Goal: Task Accomplishment & Management: Manage account settings

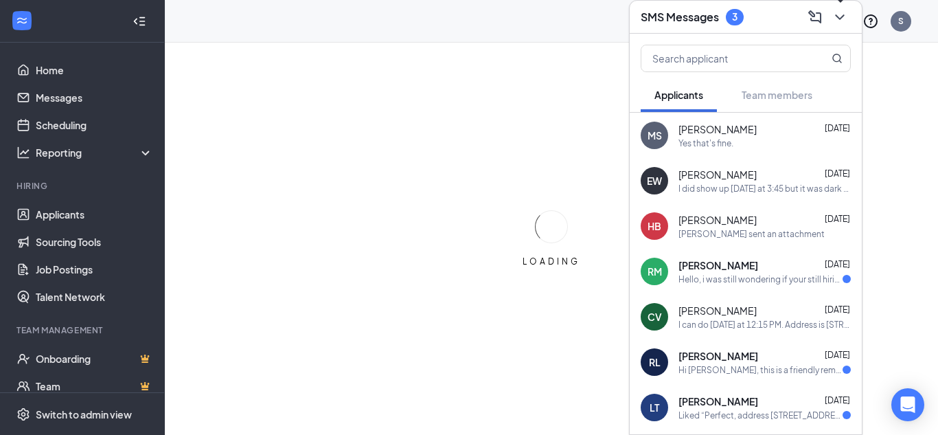
click at [837, 14] on icon "ChevronDown" at bounding box center [839, 17] width 16 height 16
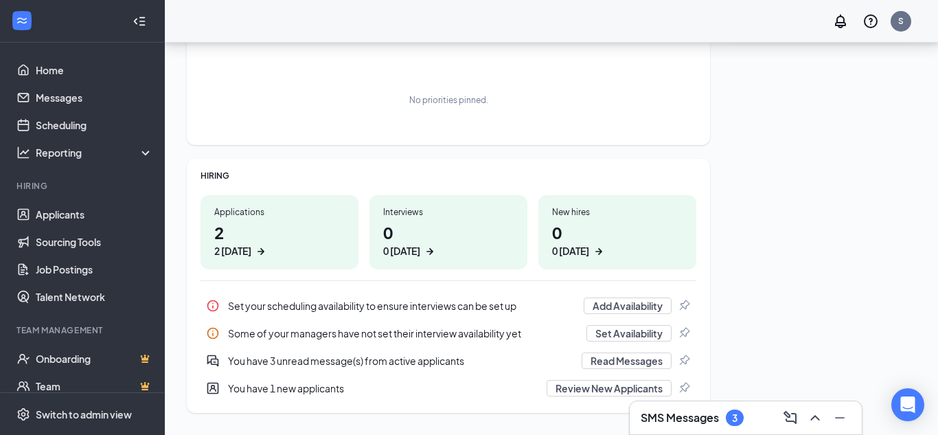
scroll to position [200, 0]
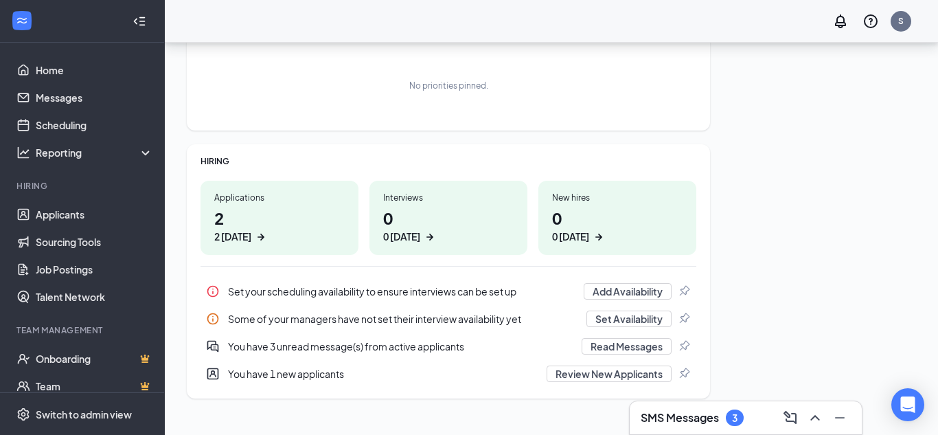
click at [262, 226] on h1 "2 2 [DATE]" at bounding box center [279, 225] width 130 height 38
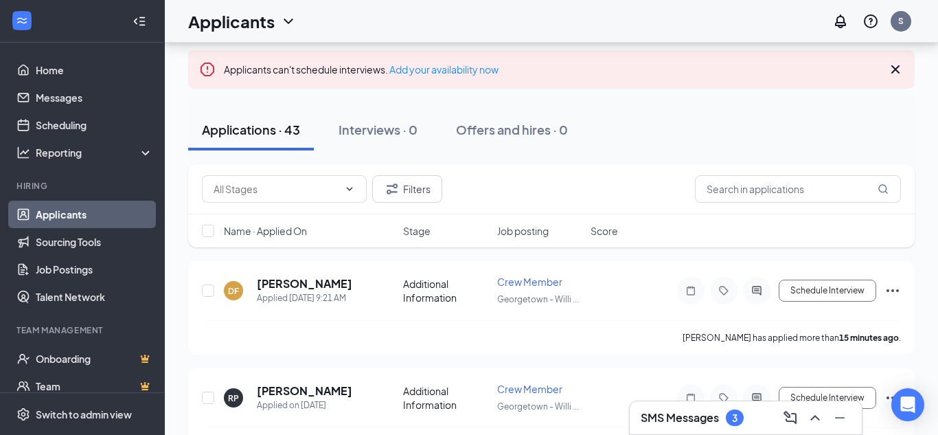
scroll to position [71, 0]
click at [258, 284] on h5 "[PERSON_NAME]" at bounding box center [304, 282] width 95 height 15
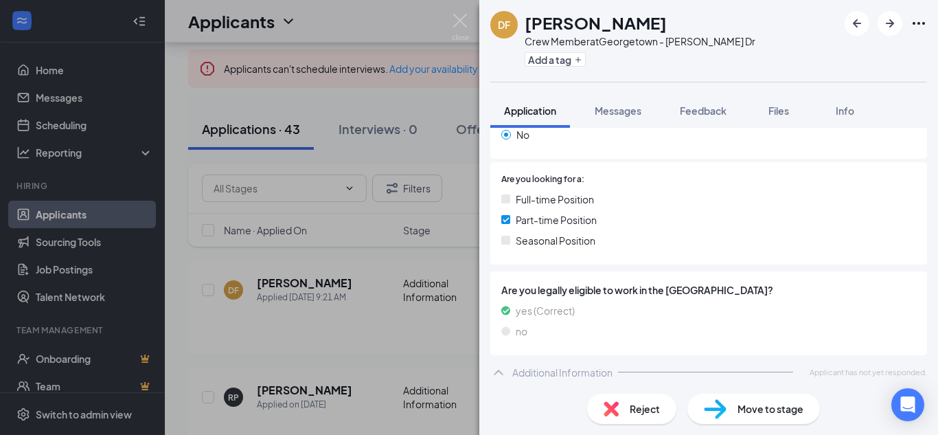
scroll to position [256, 0]
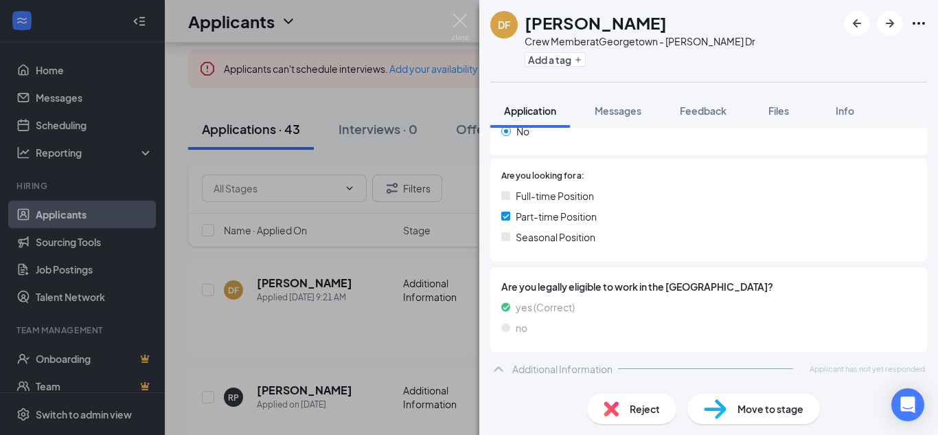
click at [505, 362] on icon "ChevronUp" at bounding box center [498, 368] width 16 height 16
click at [273, 380] on div "DF DANIEL FERNANDEZ Crew Member at Georgetown - Williams Dr Add a tag Applicati…" at bounding box center [469, 217] width 938 height 435
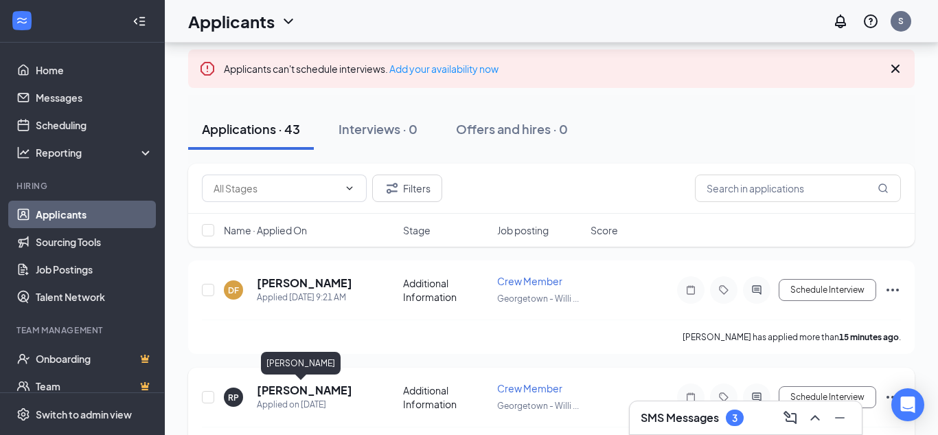
click at [275, 395] on h5 "Rebecca Poss" at bounding box center [304, 389] width 95 height 15
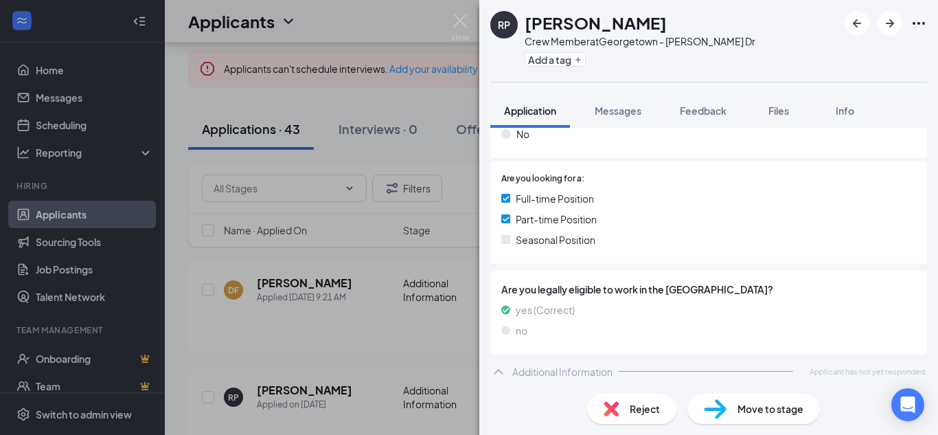
scroll to position [256, 0]
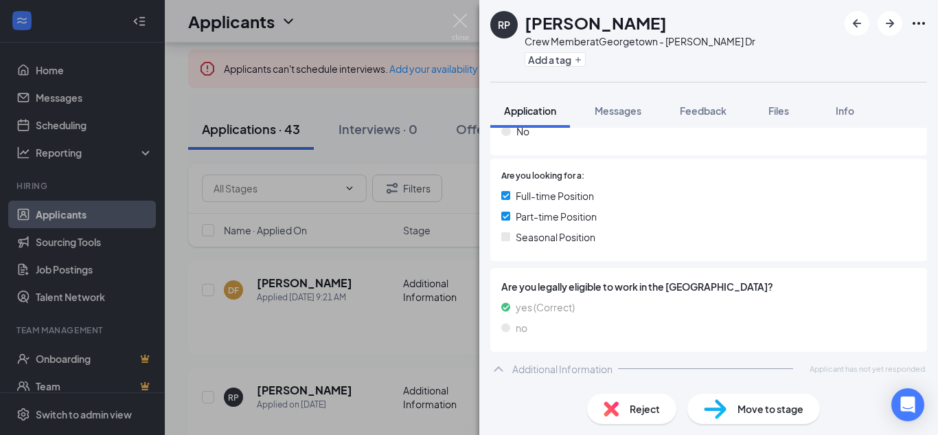
click at [575, 369] on div "Additional Information" at bounding box center [562, 369] width 100 height 14
click at [248, 284] on div "RP Rebecca Poss Crew Member at Georgetown - Williams Dr Add a tag Application M…" at bounding box center [469, 217] width 938 height 435
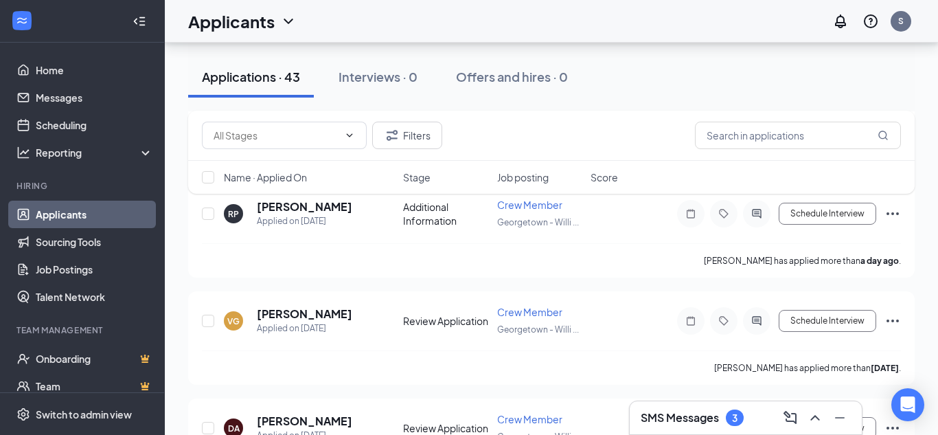
scroll to position [261, 0]
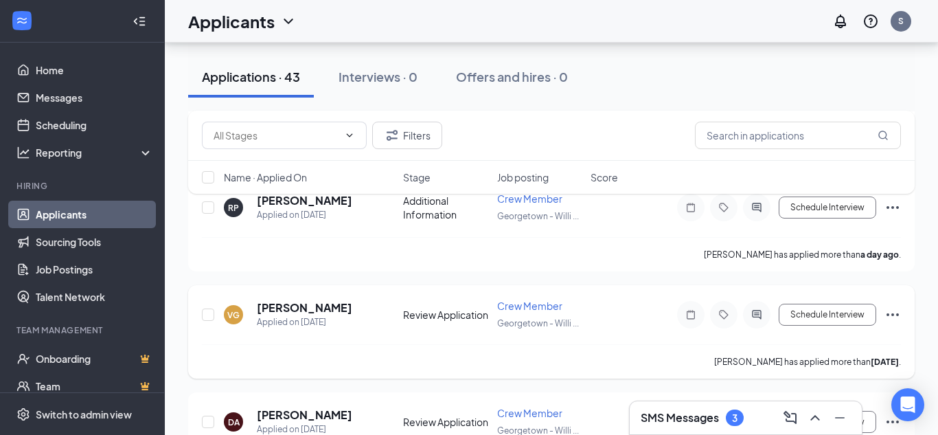
click at [293, 306] on h5 "Valeria Gamboa" at bounding box center [304, 307] width 95 height 15
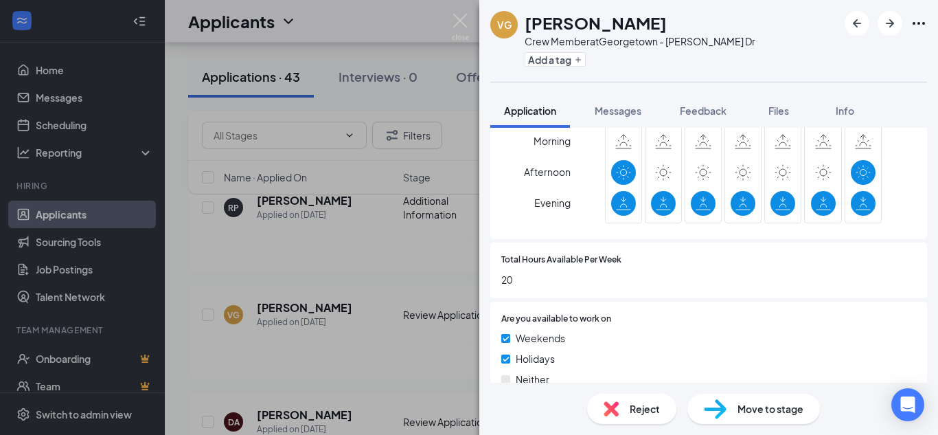
scroll to position [597, 0]
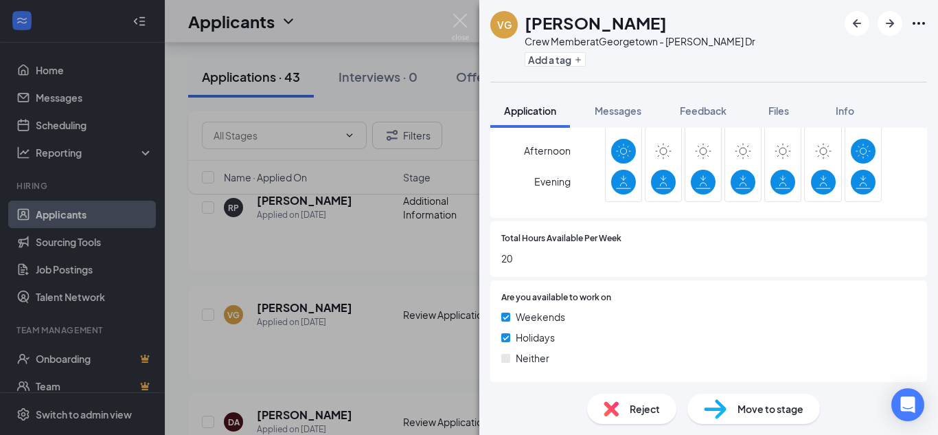
click at [324, 408] on div "VG Valeria Gamboa Crew Member at Georgetown - Williams Dr Add a tag Application…" at bounding box center [469, 217] width 938 height 435
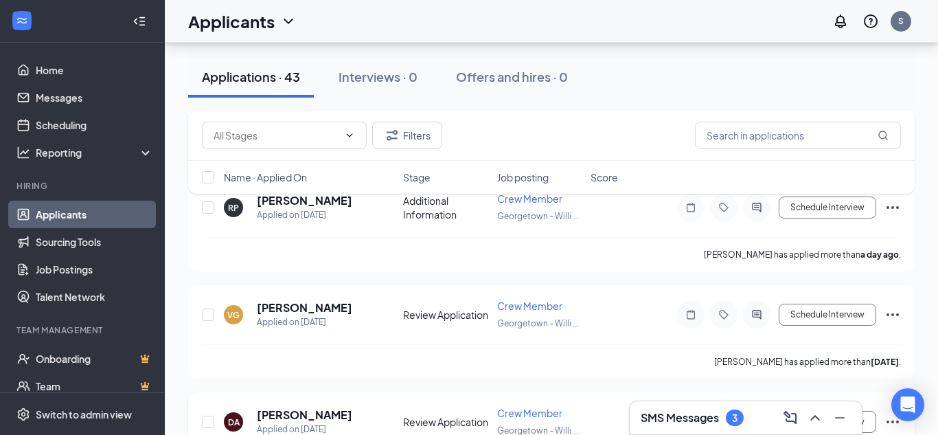
click at [295, 410] on h5 "Diana Algburi" at bounding box center [304, 414] width 95 height 15
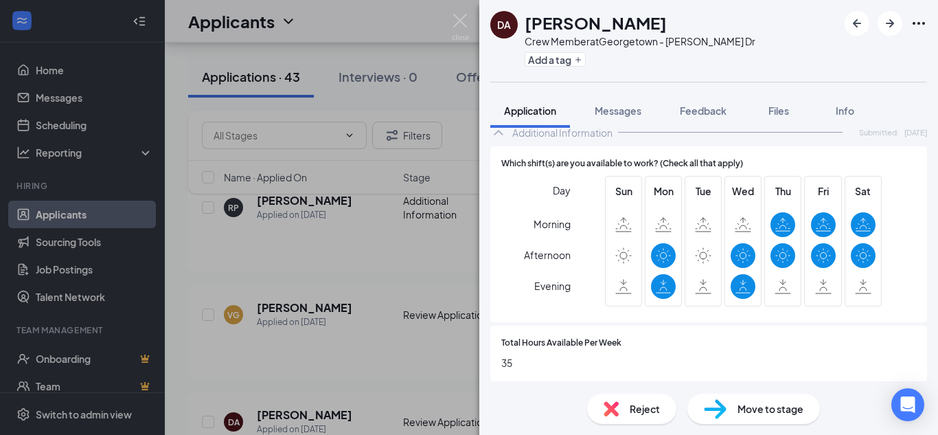
scroll to position [496, 0]
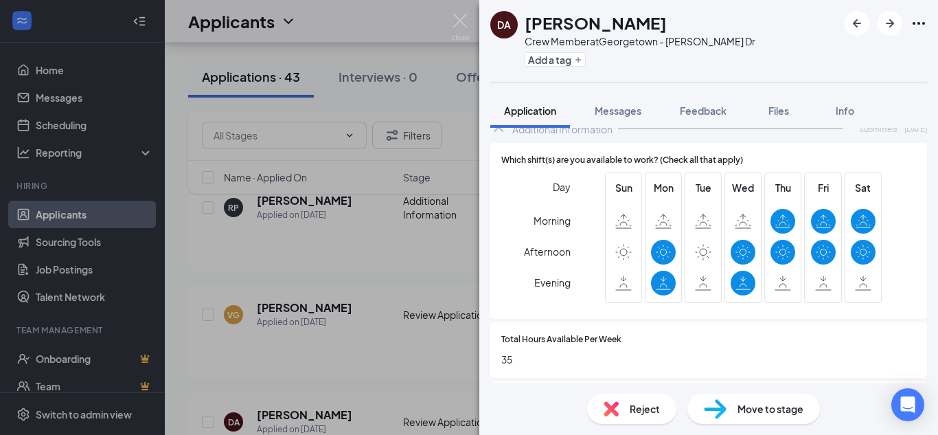
click at [739, 413] on span "Move to stage" at bounding box center [770, 408] width 66 height 15
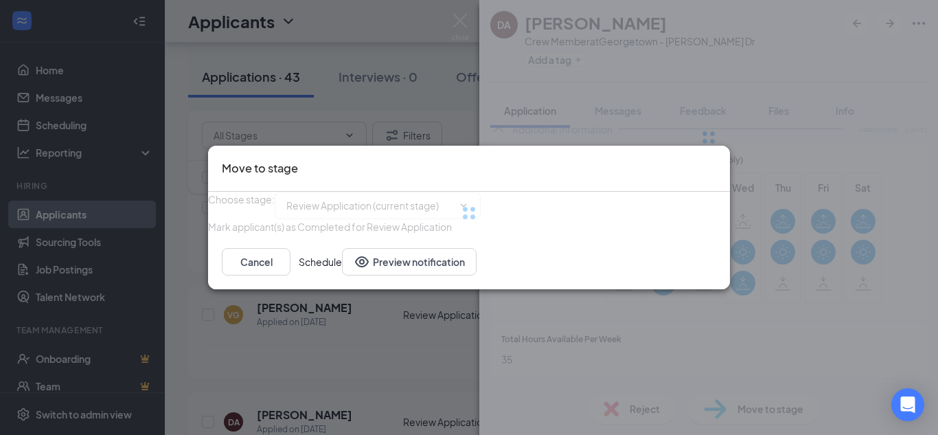
type input "Onsite Interview (next stage)"
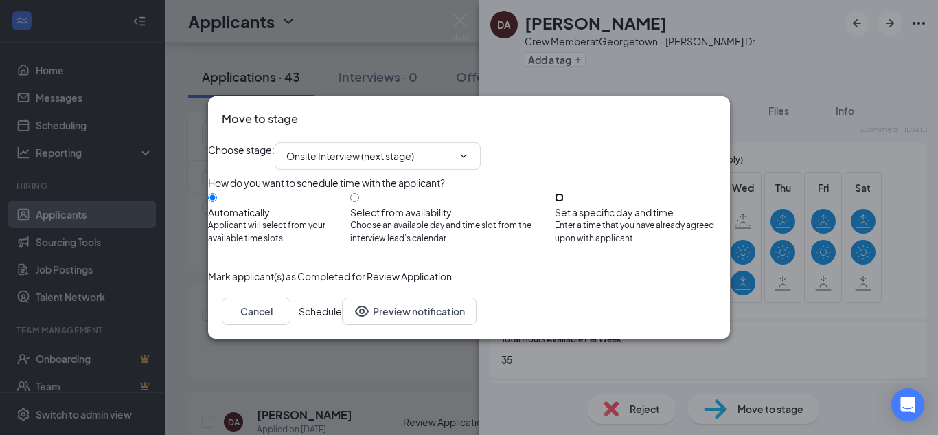
click at [564, 202] on input "Set a specific day and time Enter a time that you have already agreed upon with…" at bounding box center [559, 197] width 9 height 9
radio input "true"
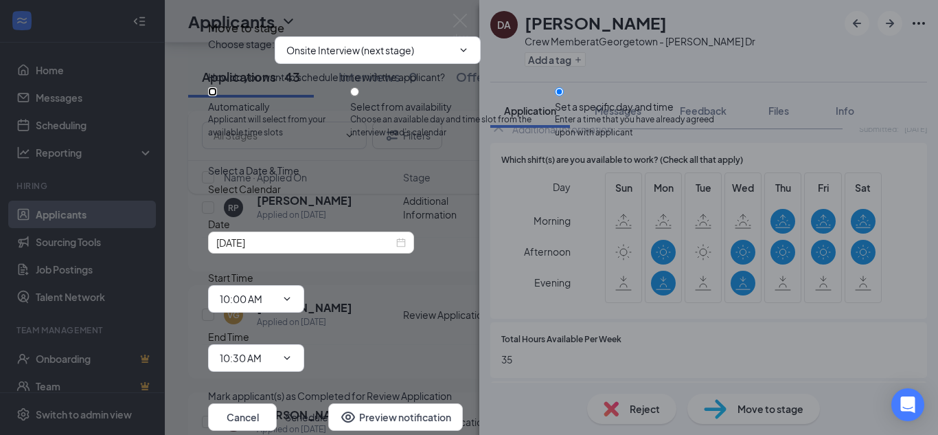
click at [217, 96] on input "Automatically Applicant will select from your available time slots" at bounding box center [212, 91] width 9 height 9
radio input "true"
radio input "false"
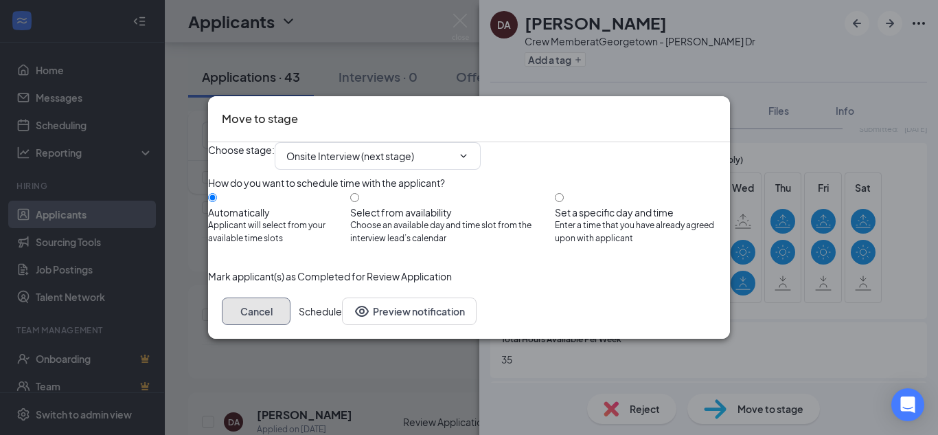
click at [290, 325] on button "Cancel" at bounding box center [256, 310] width 69 height 27
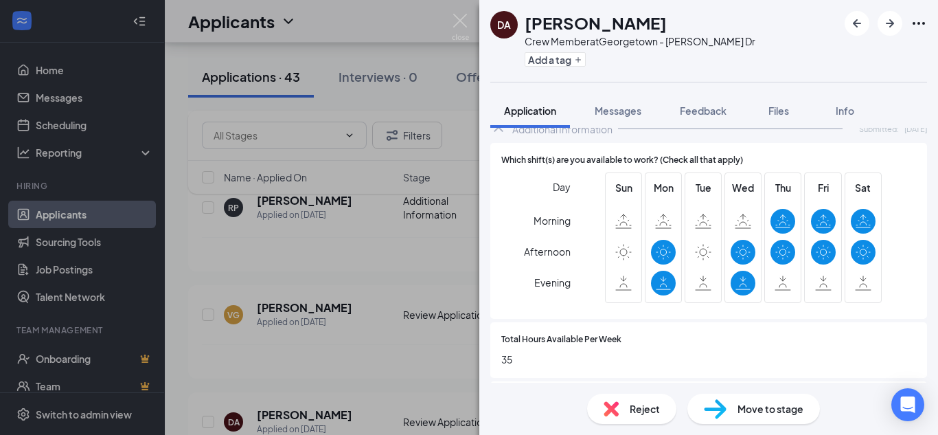
click at [413, 377] on div "DA Diana Algburi Crew Member at Georgetown - Williams Dr Add a tag Application …" at bounding box center [469, 217] width 938 height 435
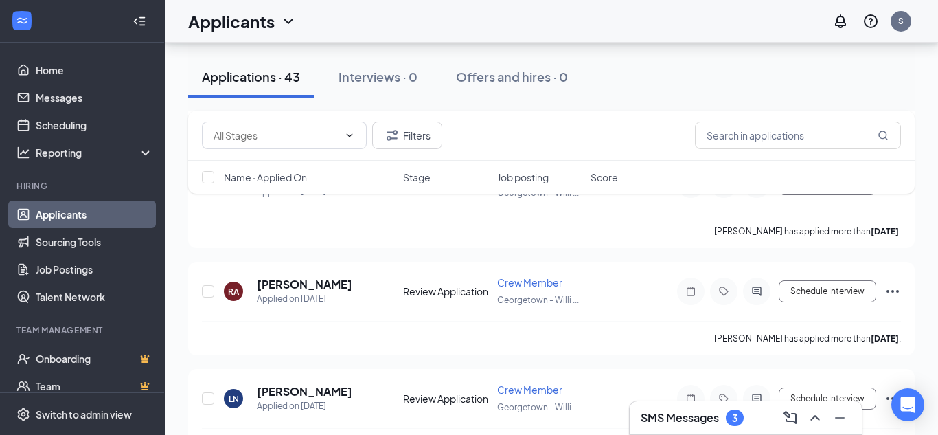
scroll to position [521, 0]
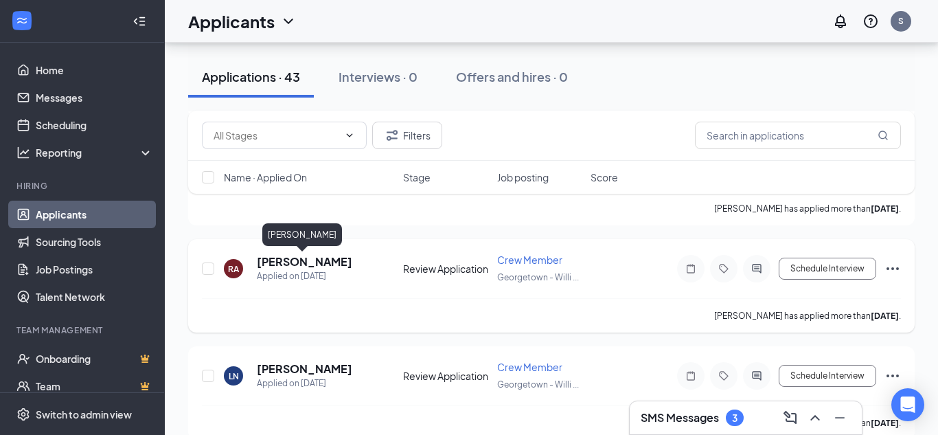
click at [310, 266] on h5 "Raniah Algburi" at bounding box center [304, 261] width 95 height 15
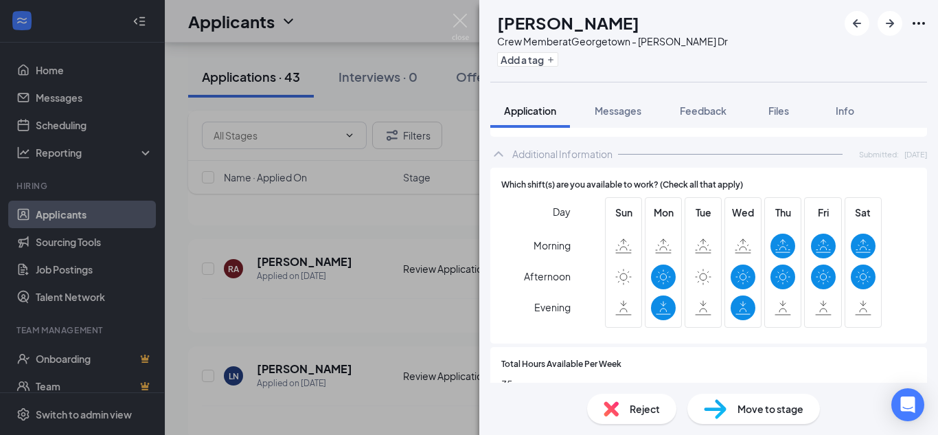
scroll to position [482, 0]
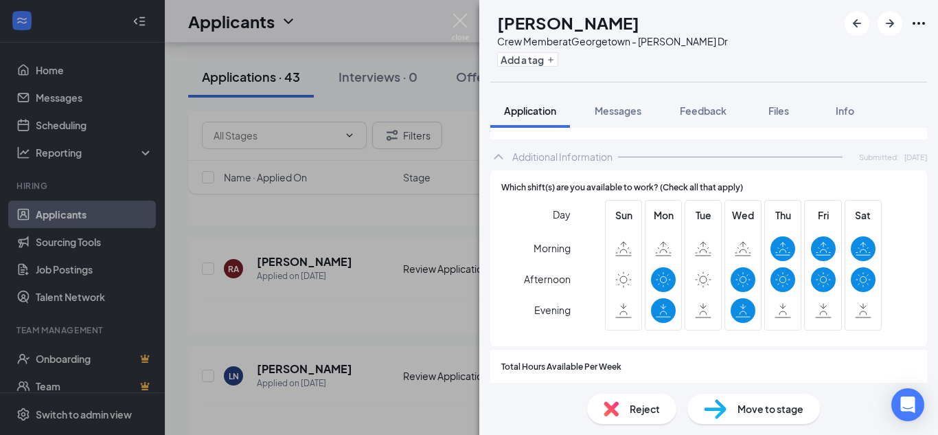
click at [373, 323] on div "RA Raniah Algburi Crew Member at Georgetown - Williams Dr Add a tag Application…" at bounding box center [469, 217] width 938 height 435
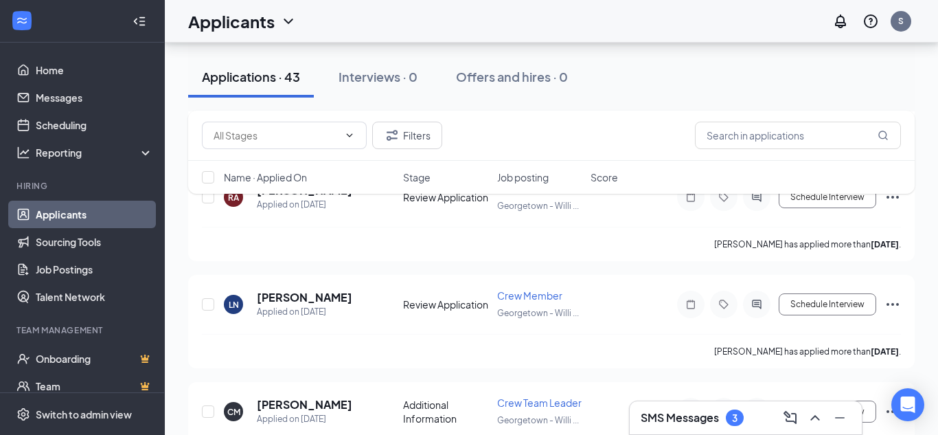
scroll to position [595, 0]
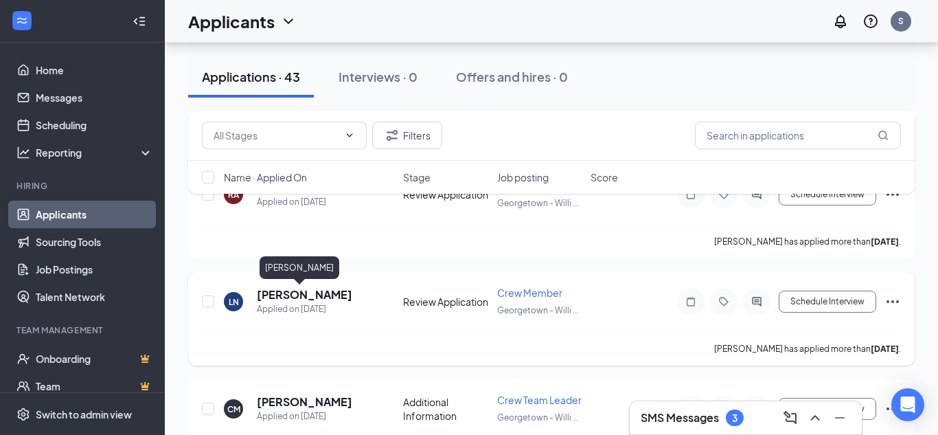
click at [288, 293] on h5 "Lily Nichols" at bounding box center [304, 294] width 95 height 15
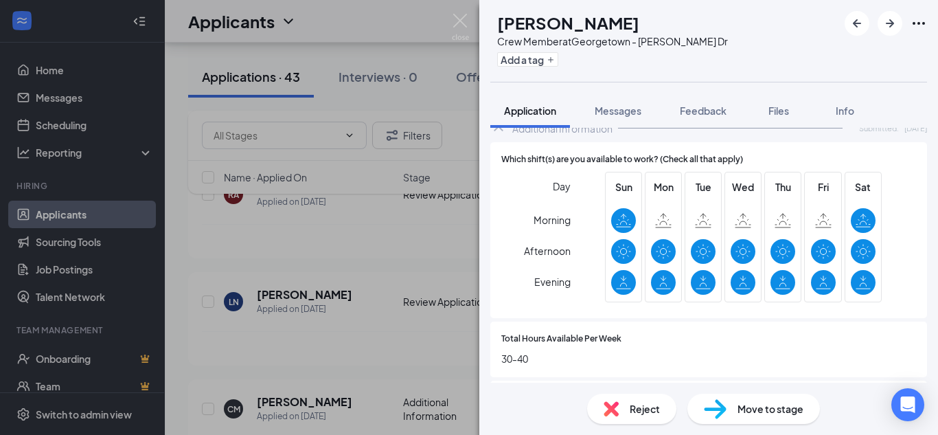
scroll to position [499, 0]
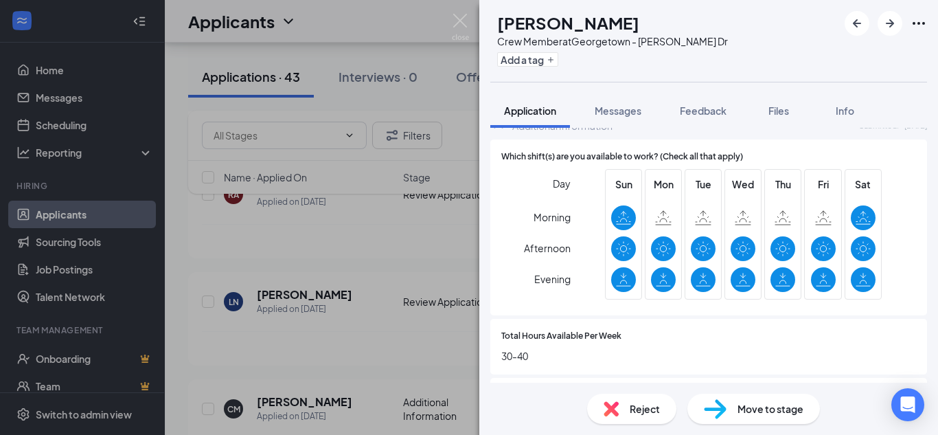
click at [446, 318] on div "LN Lily Nichols Crew Member at Georgetown - Williams Dr Add a tag Application M…" at bounding box center [469, 217] width 938 height 435
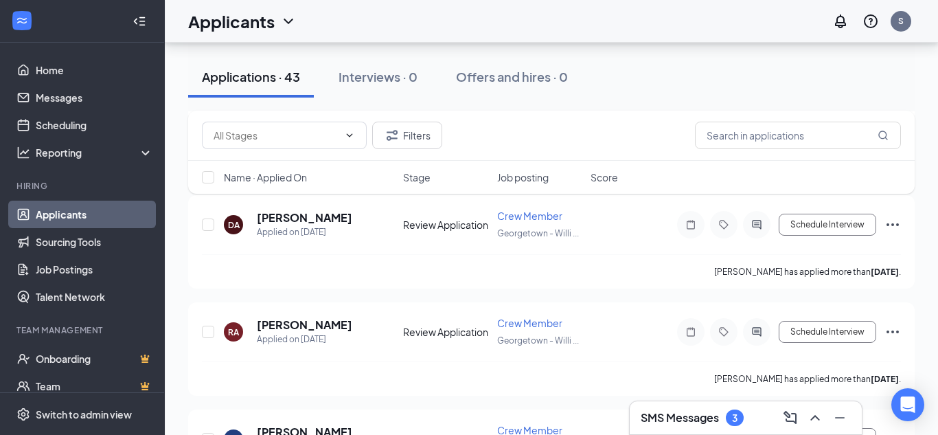
scroll to position [463, 0]
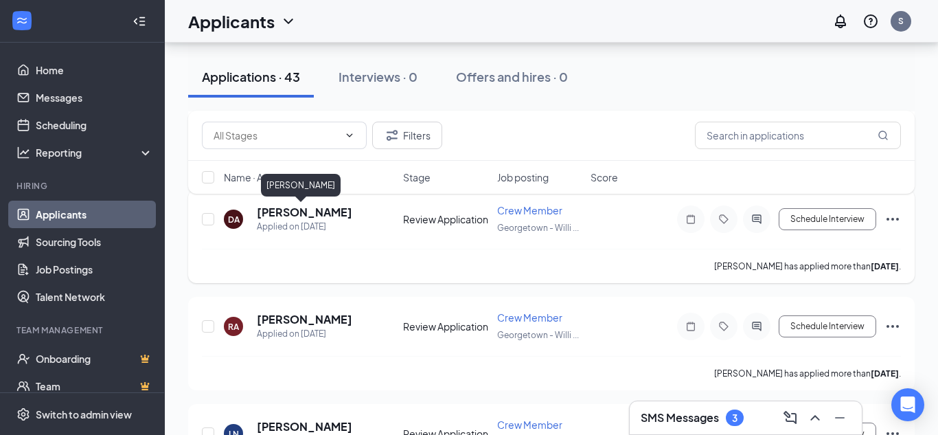
click at [311, 213] on h5 "Diana Algburi" at bounding box center [304, 212] width 95 height 15
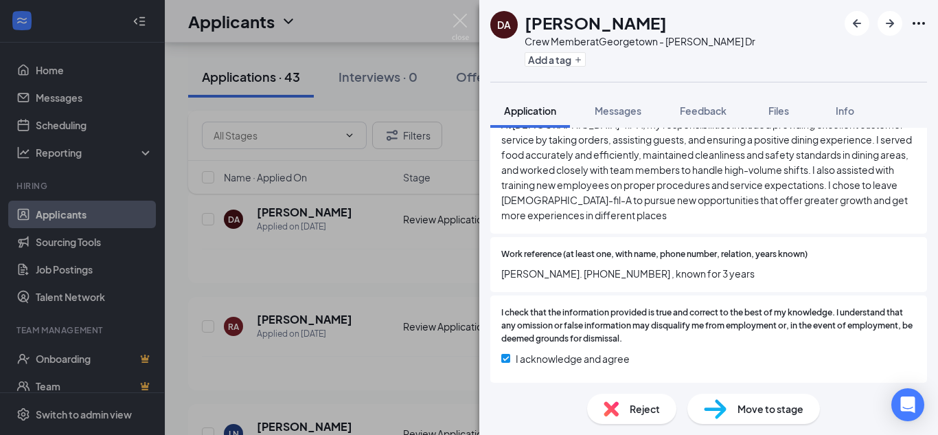
scroll to position [1282, 0]
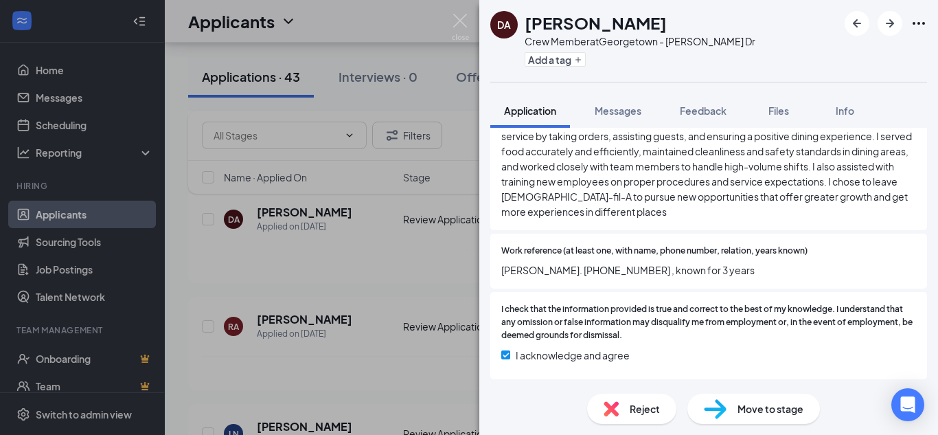
click at [306, 318] on div "DA Diana Algburi Crew Member at Georgetown - Williams Dr Add a tag Application …" at bounding box center [469, 217] width 938 height 435
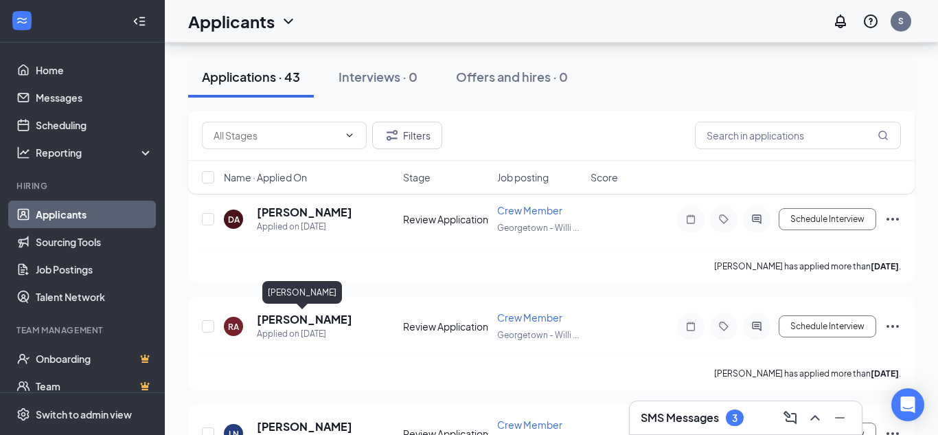
click at [306, 318] on h5 "Raniah Algburi" at bounding box center [304, 319] width 95 height 15
click at [273, 340] on div "RA Raniah Algburi Crew Member at Georgetown - Williams Dr Add a tag Application…" at bounding box center [469, 217] width 938 height 435
click at [318, 323] on h5 "Raniah Algburi" at bounding box center [304, 319] width 95 height 15
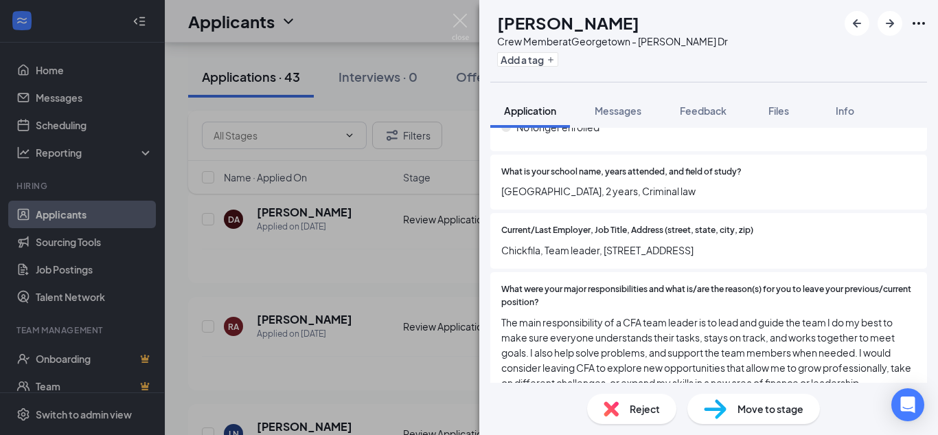
scroll to position [1094, 0]
click at [268, 209] on div "RA Raniah Algburi Crew Member at Georgetown - Williams Dr Add a tag Application…" at bounding box center [469, 217] width 938 height 435
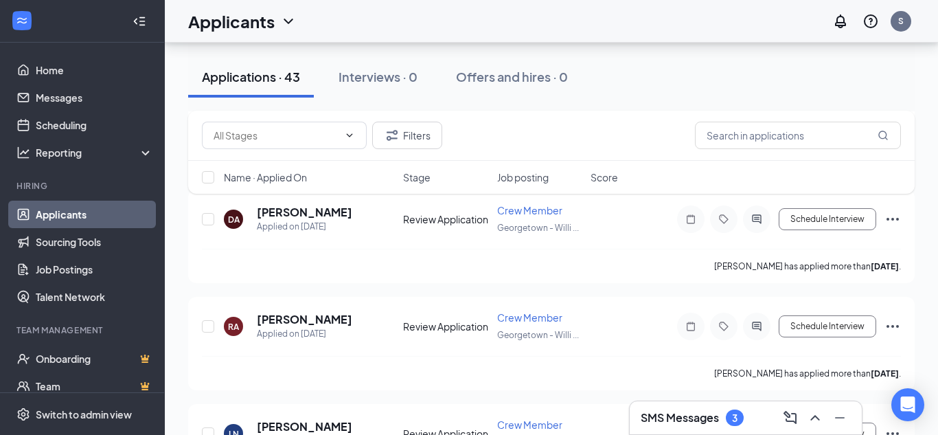
click at [268, 209] on h5 "Diana Algburi" at bounding box center [304, 212] width 95 height 15
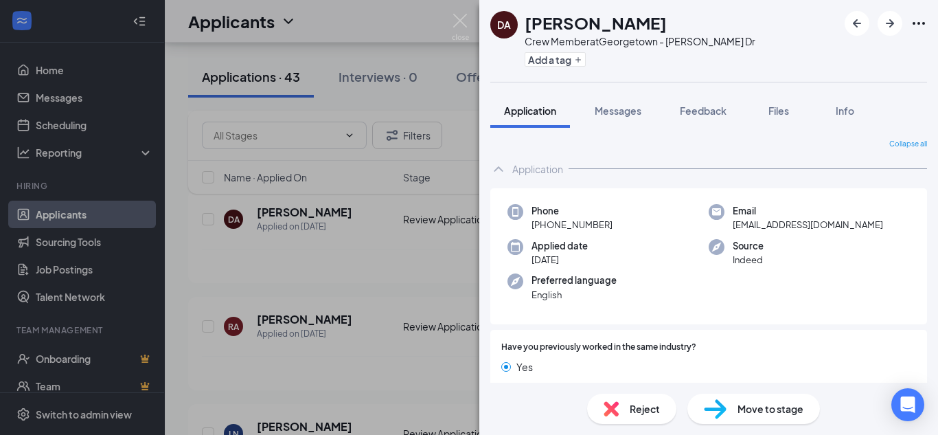
click at [307, 321] on div "DA Diana Algburi Crew Member at Georgetown - Williams Dr Add a tag Application …" at bounding box center [469, 217] width 938 height 435
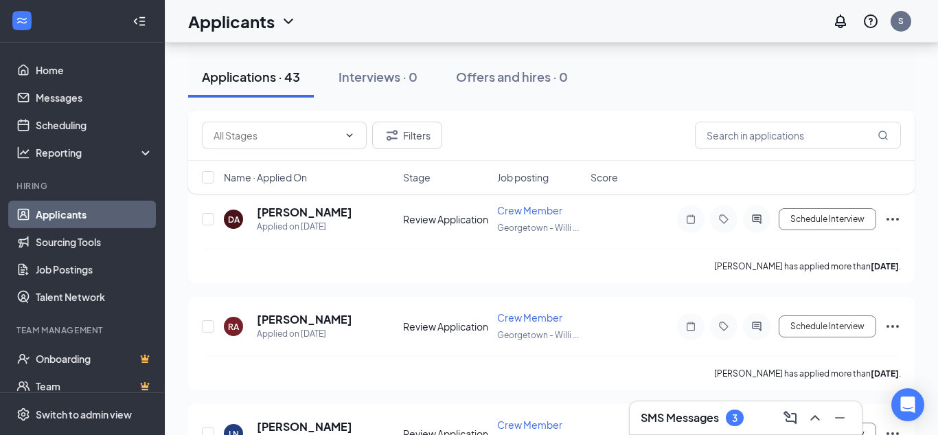
click at [307, 321] on h5 "Raniah Algburi" at bounding box center [304, 319] width 95 height 15
click at [307, 321] on div "RA Raniah Algburi Crew Member at Georgetown - Williams Dr Add a tag Application…" at bounding box center [469, 217] width 938 height 435
click at [319, 314] on h5 "Raniah Algburi" at bounding box center [304, 319] width 95 height 15
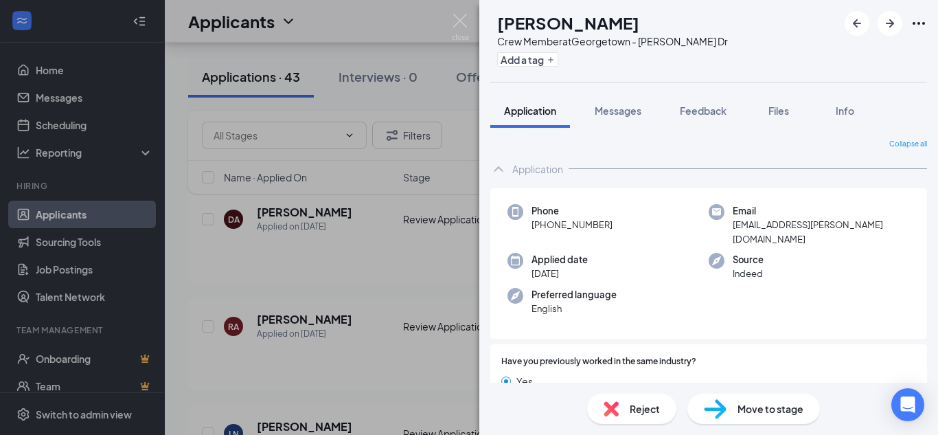
click at [310, 212] on div "RA Raniah Algburi Crew Member at Georgetown - Williams Dr Add a tag Application…" at bounding box center [469, 217] width 938 height 435
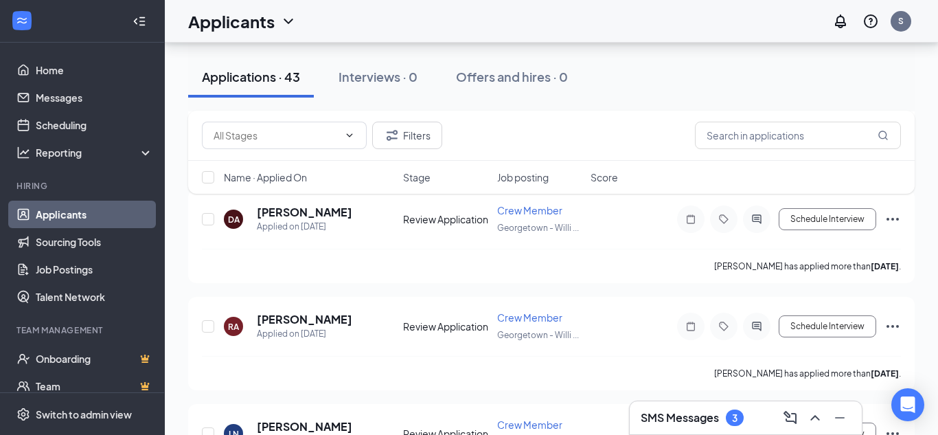
click at [310, 212] on h5 "Diana Algburi" at bounding box center [304, 212] width 95 height 15
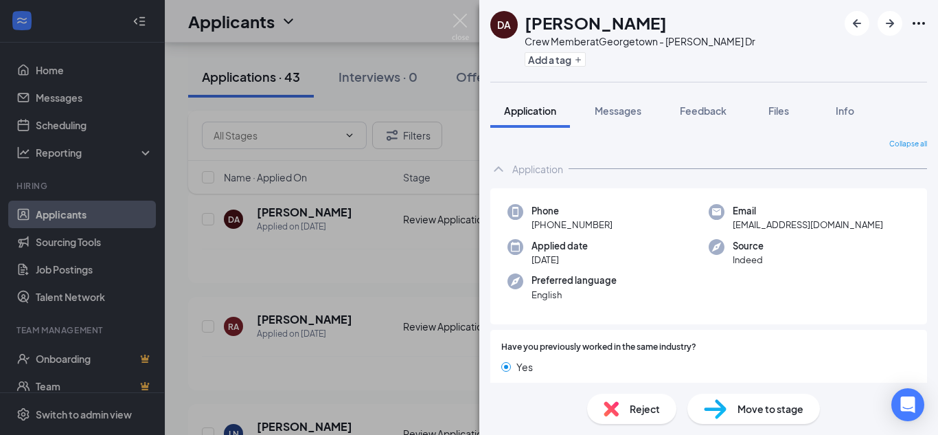
click at [311, 324] on div "DA Diana Algburi Crew Member at Georgetown - Williams Dr Add a tag Application …" at bounding box center [469, 217] width 938 height 435
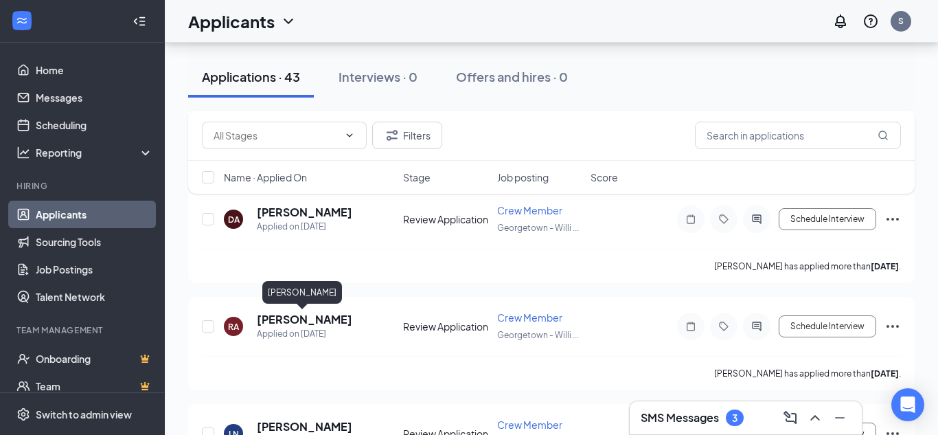
click at [311, 324] on h5 "Raniah Algburi" at bounding box center [304, 319] width 95 height 15
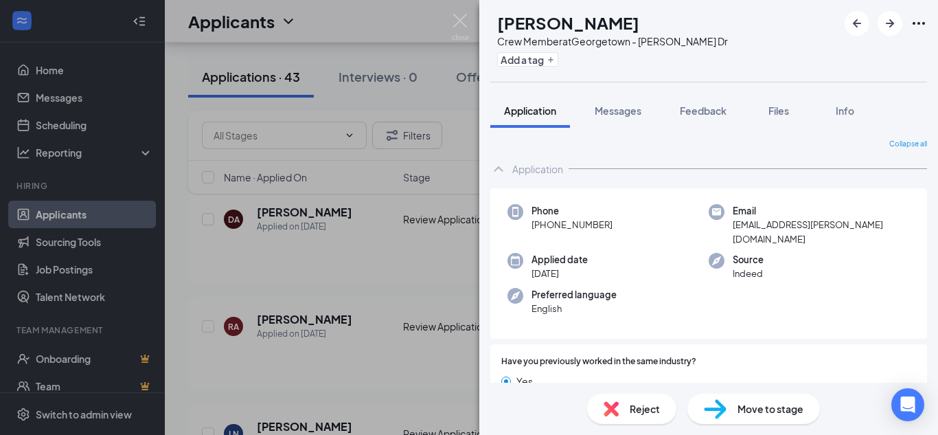
click at [411, 229] on div "RA Raniah Algburi Crew Member at Georgetown - Williams Dr Add a tag Application…" at bounding box center [469, 217] width 938 height 435
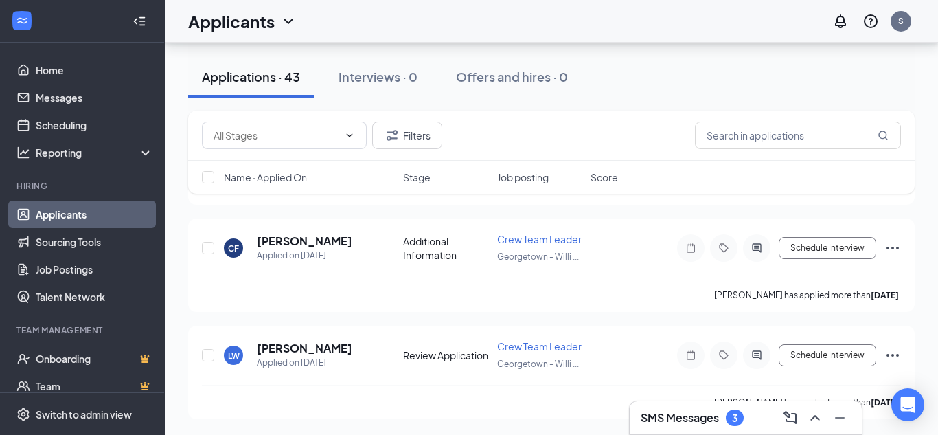
scroll to position [971, 0]
click at [99, 218] on link "Applicants" at bounding box center [94, 213] width 117 height 27
click at [424, 146] on button "Filters" at bounding box center [407, 135] width 70 height 27
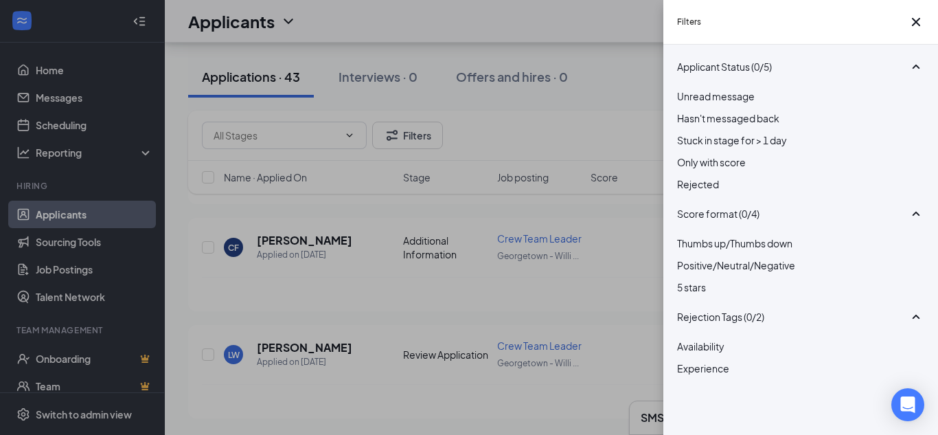
click at [603, 233] on div "Filters Applicant Status (0/5) Unread message Hasn't messaged back Stuck in sta…" at bounding box center [469, 217] width 938 height 435
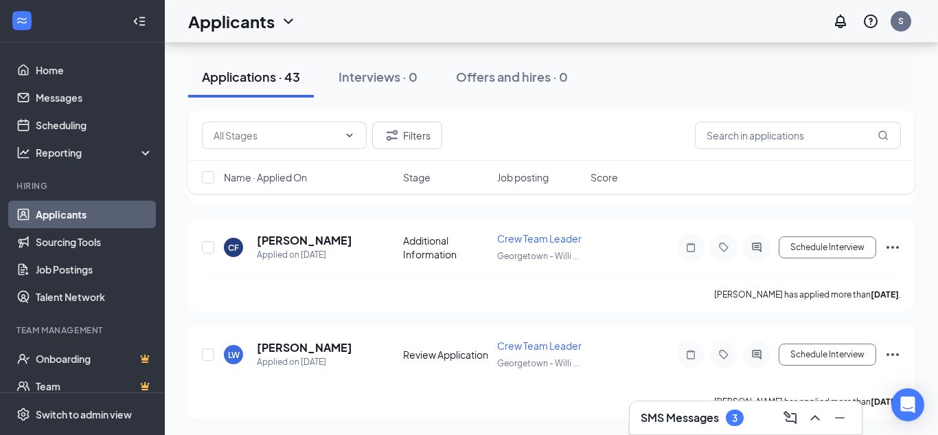
click at [524, 178] on span "Job posting" at bounding box center [522, 177] width 51 height 14
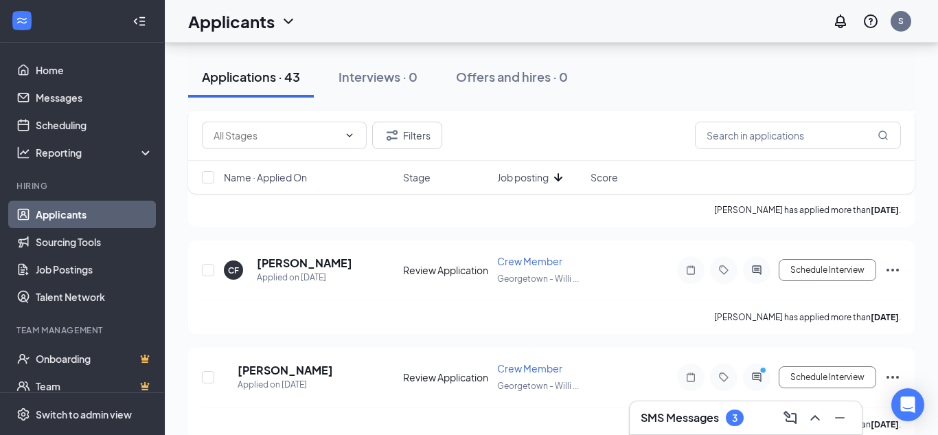
scroll to position [2555, 0]
click at [320, 264] on h5 "courtnee fennell" at bounding box center [304, 262] width 95 height 15
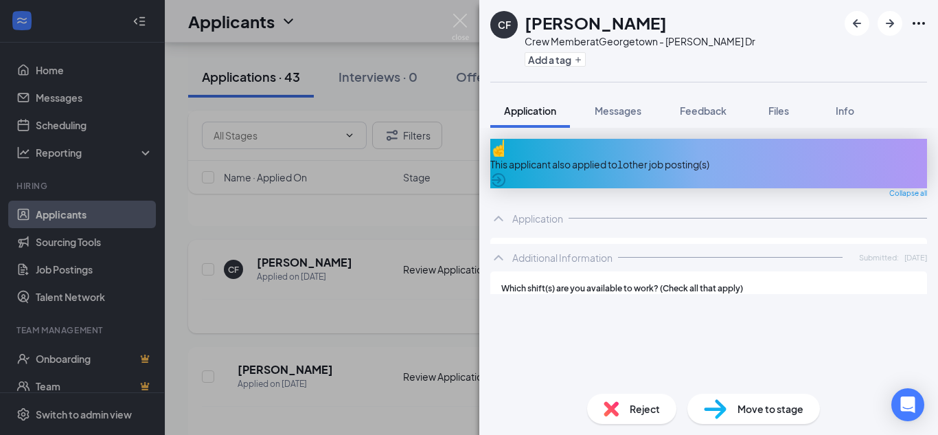
click at [320, 264] on div "CF courtnee fennell Crew Member at Georgetown - Williams Dr Add a tag Applicati…" at bounding box center [469, 217] width 938 height 435
click at [524, 251] on div "Additional Information" at bounding box center [562, 258] width 100 height 14
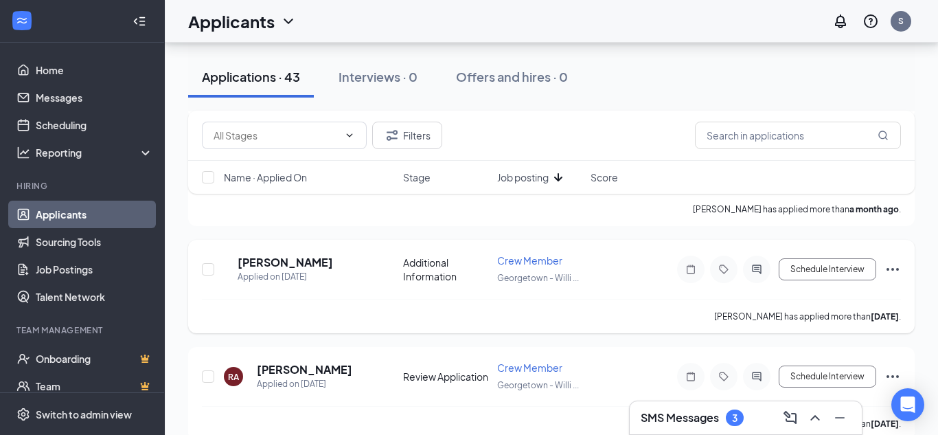
click at [313, 266] on h5 "[PERSON_NAME]" at bounding box center [285, 262] width 95 height 15
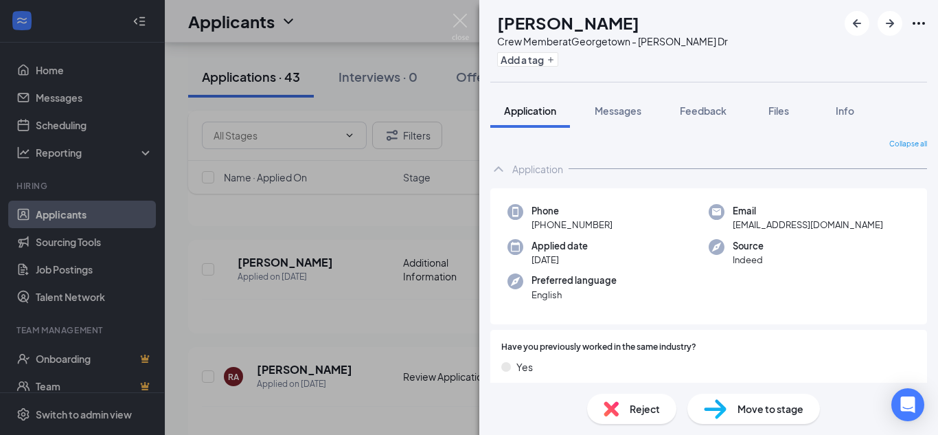
click at [314, 273] on div "RL rylee lockamy Crew Member at Georgetown - Williams Dr Add a tag Application …" at bounding box center [469, 217] width 938 height 435
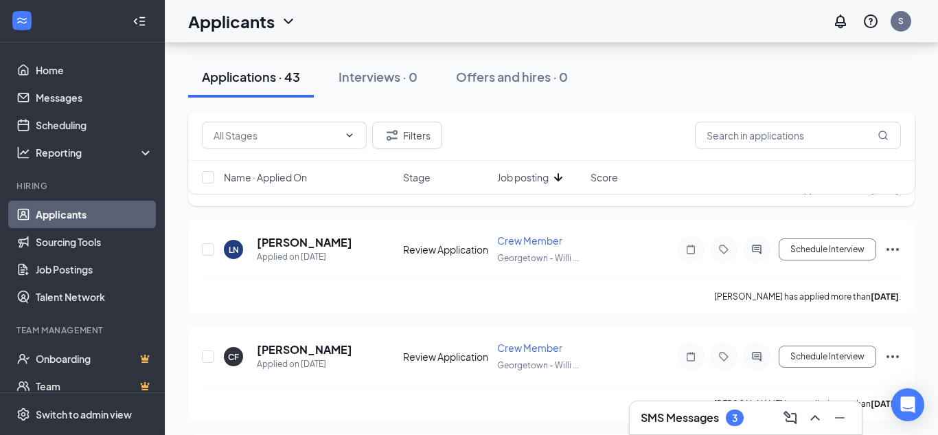
scroll to position [2792, 0]
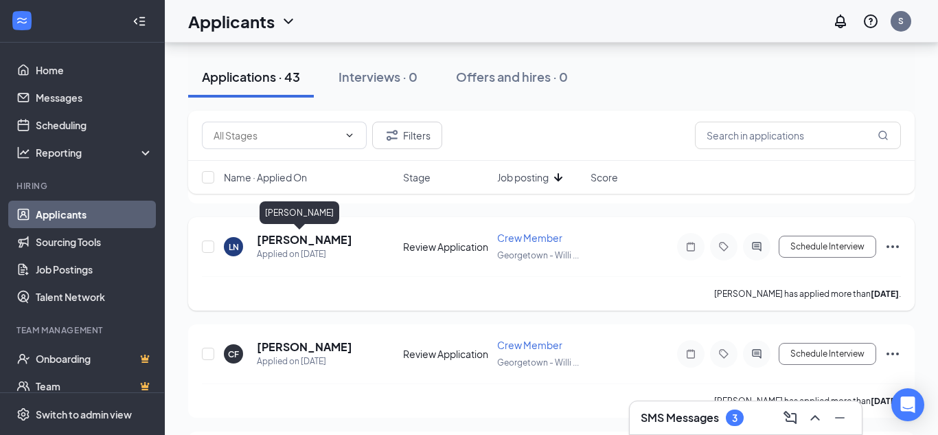
click at [298, 241] on h5 "Lily Nichols" at bounding box center [304, 239] width 95 height 15
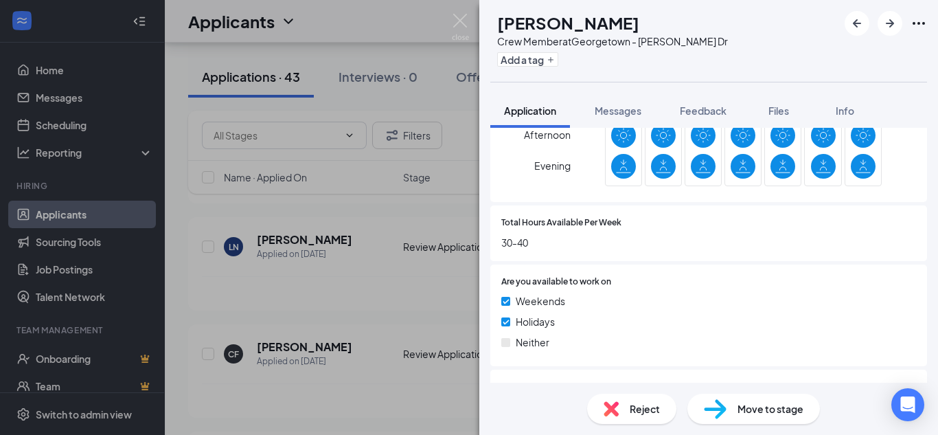
scroll to position [613, 0]
click at [299, 355] on div "LN Lily Nichols Crew Member at Georgetown - Williams Dr Add a tag Application M…" at bounding box center [469, 217] width 938 height 435
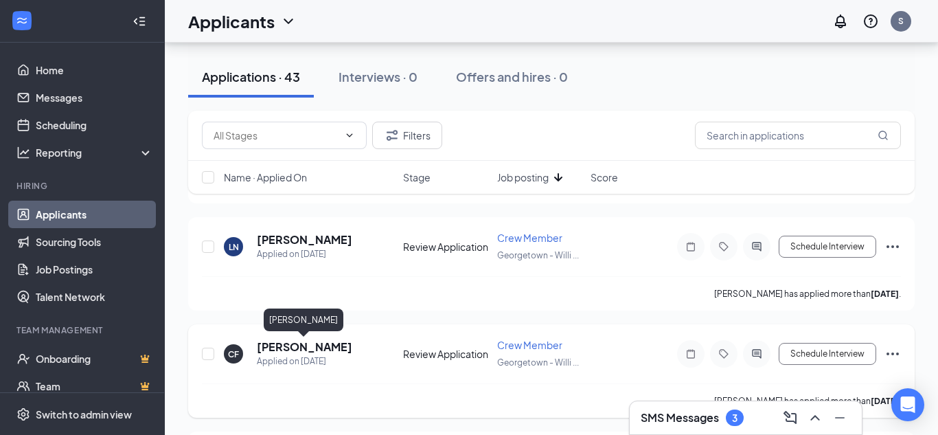
click at [304, 353] on h5 "courtnee fennell" at bounding box center [304, 346] width 95 height 15
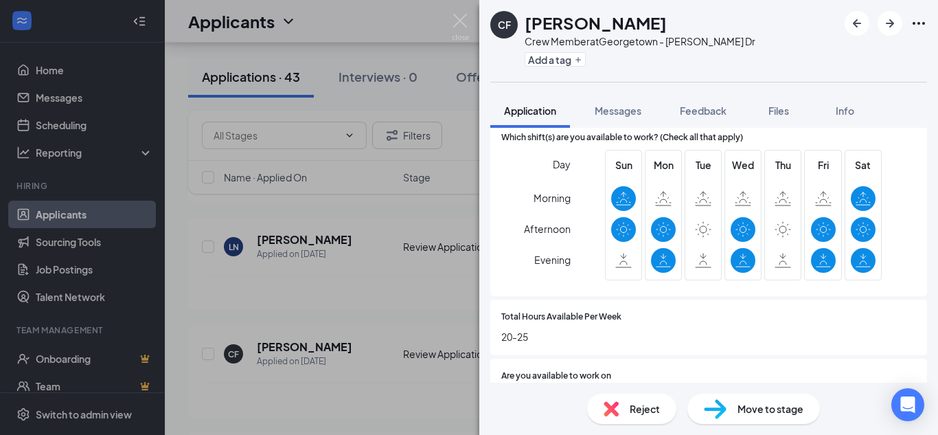
scroll to position [566, 0]
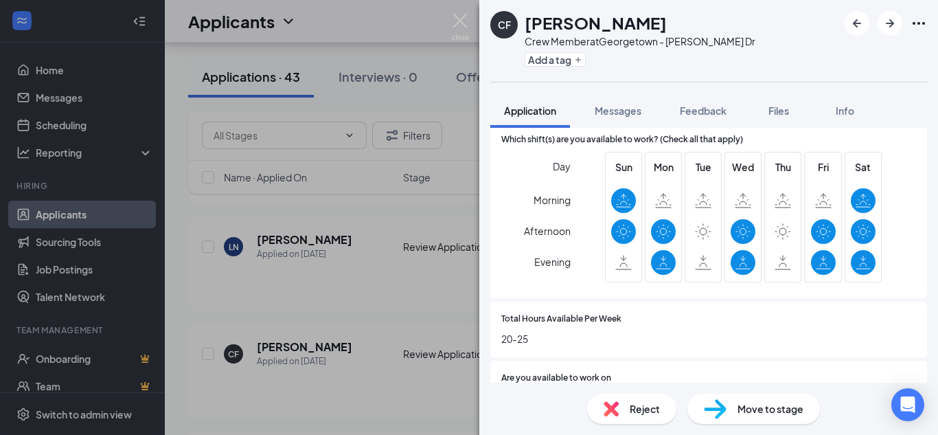
click at [378, 325] on div "CF courtnee fennell Crew Member at Georgetown - Williams Dr Add a tag Applicati…" at bounding box center [469, 217] width 938 height 435
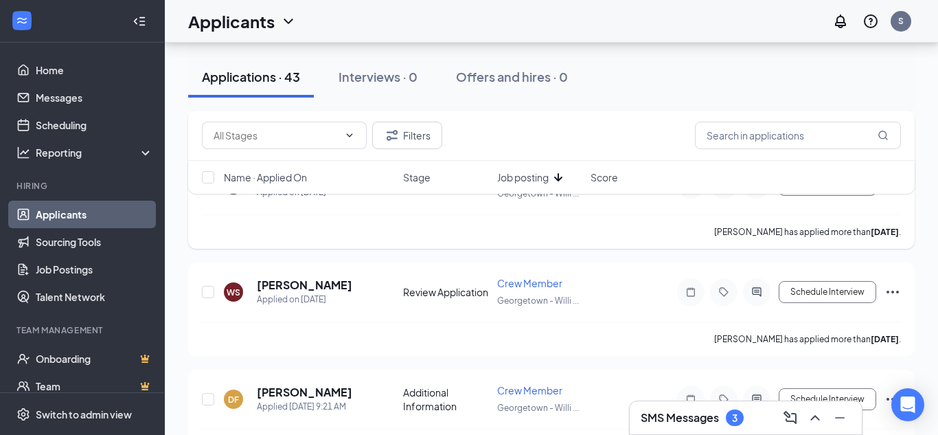
scroll to position [2963, 0]
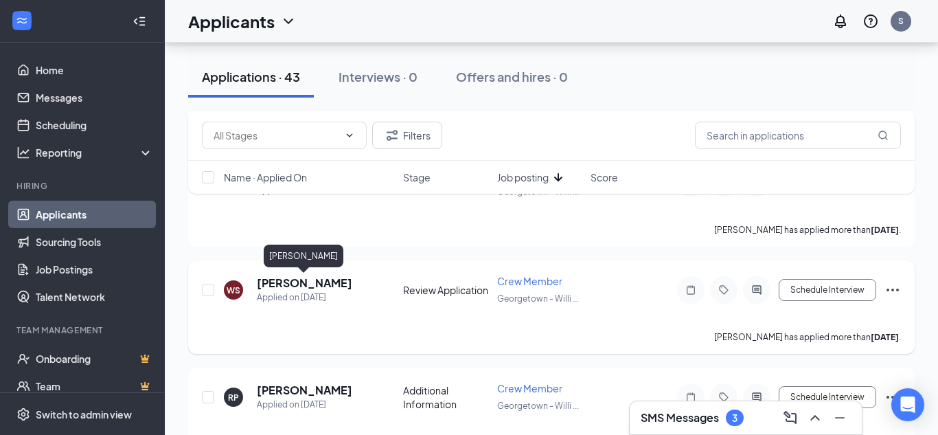
click at [301, 286] on h5 "William Sanchez" at bounding box center [304, 282] width 95 height 15
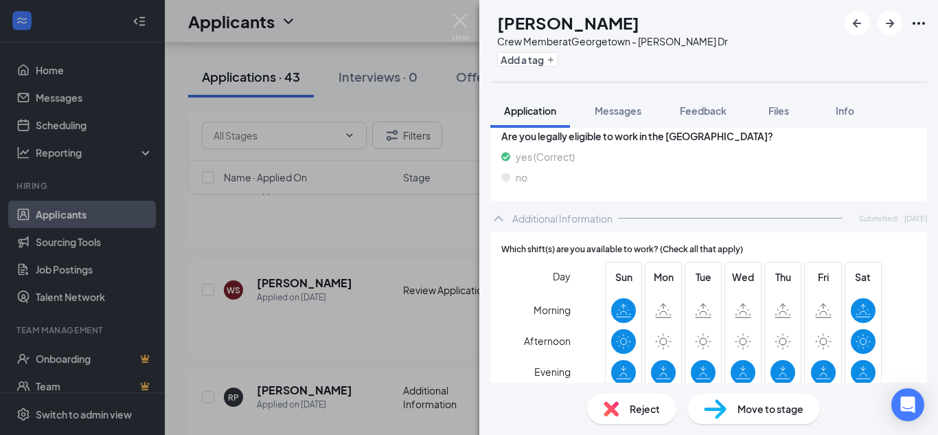
scroll to position [412, 0]
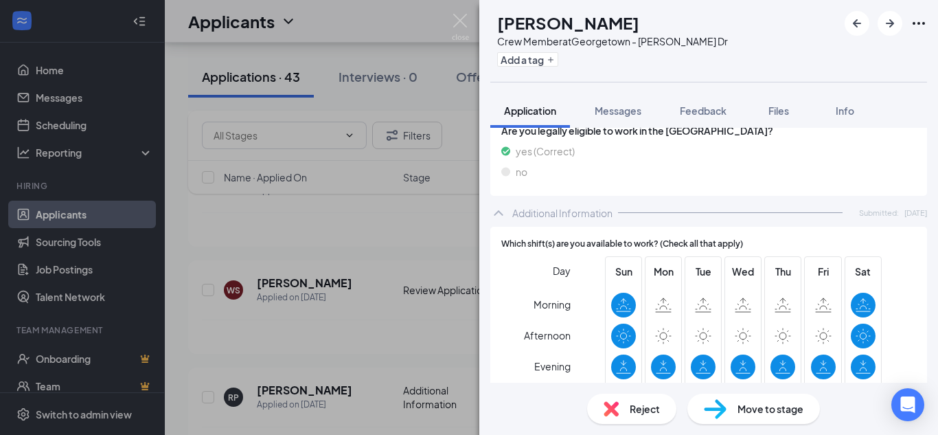
click at [371, 338] on div "WS William Sanchez Crew Member at Georgetown - Williams Dr Add a tag Applicatio…" at bounding box center [469, 217] width 938 height 435
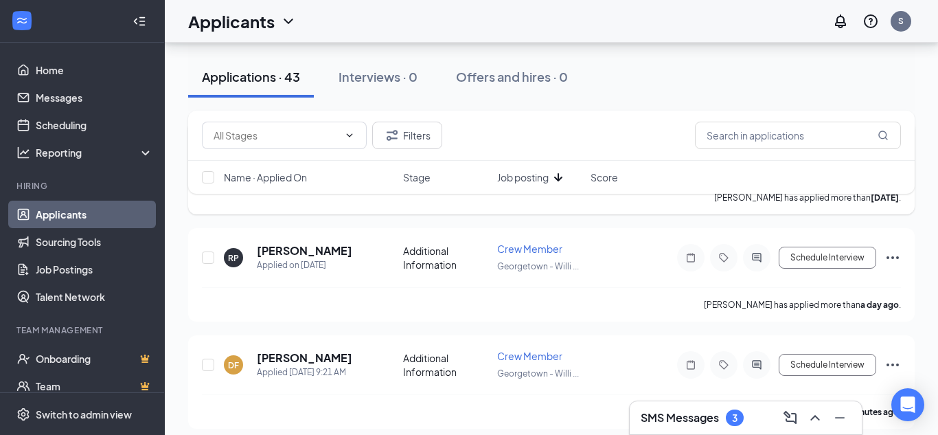
scroll to position [3101, 0]
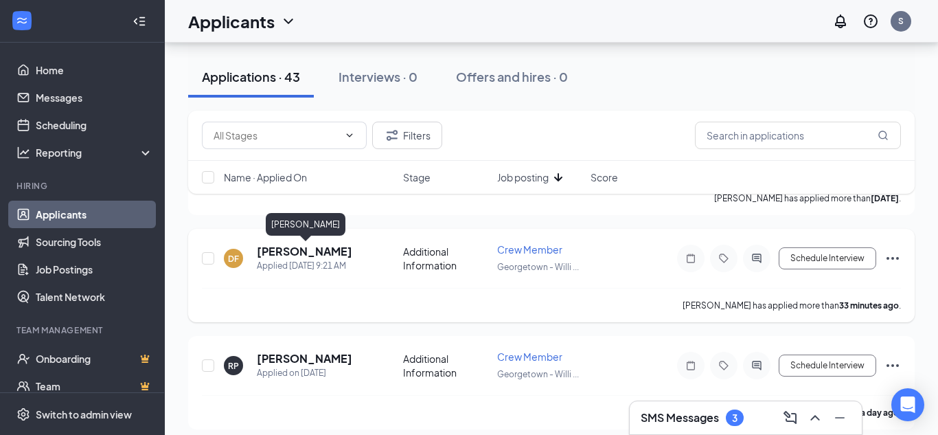
click at [321, 255] on h5 "DANIEL FERNANDEZ" at bounding box center [304, 251] width 95 height 15
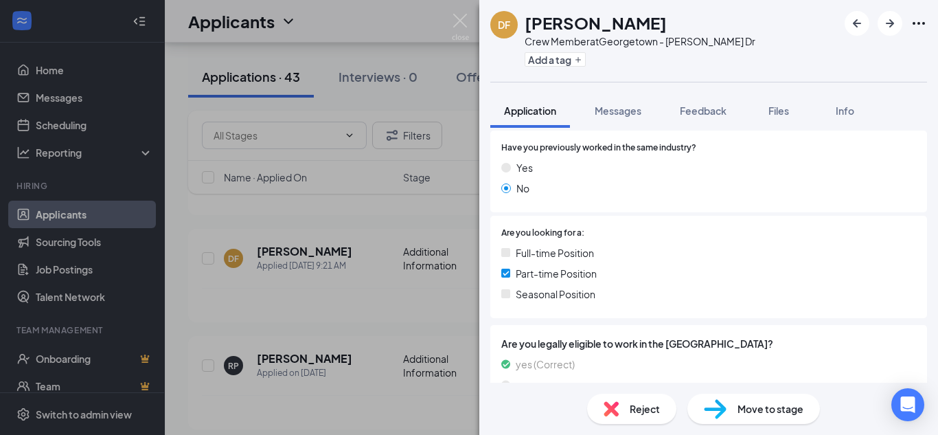
scroll to position [256, 0]
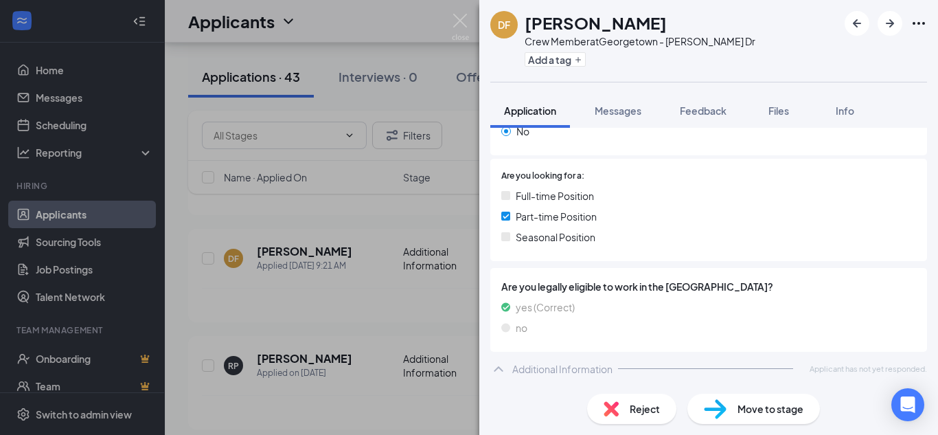
click at [310, 359] on div "DF DANIEL FERNANDEZ Crew Member at Georgetown - Williams Dr Add a tag Applicati…" at bounding box center [469, 217] width 938 height 435
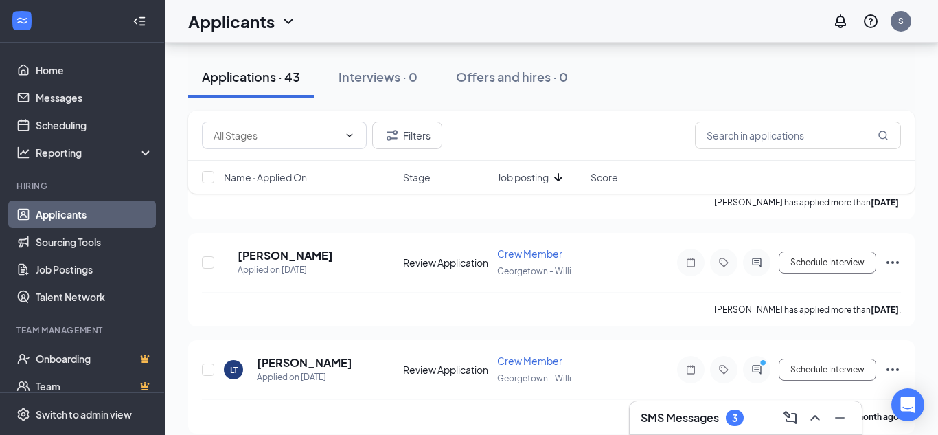
scroll to position [3421, 0]
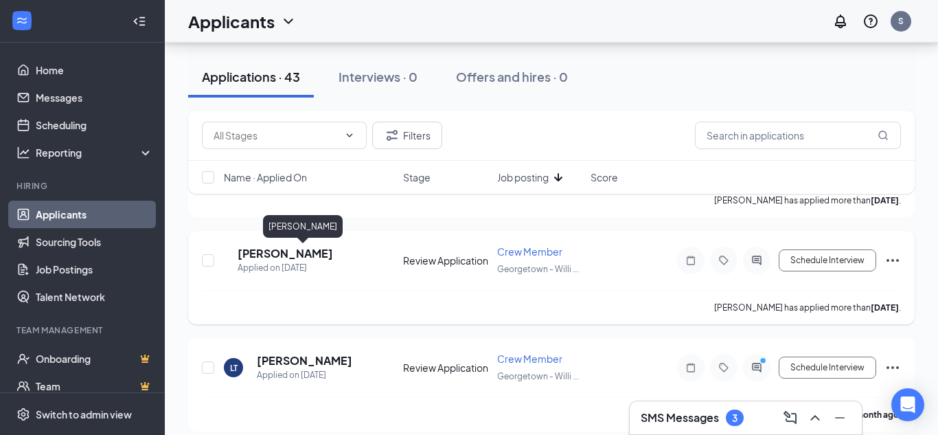
click at [318, 255] on h5 "Azalea Gonzales" at bounding box center [285, 253] width 95 height 15
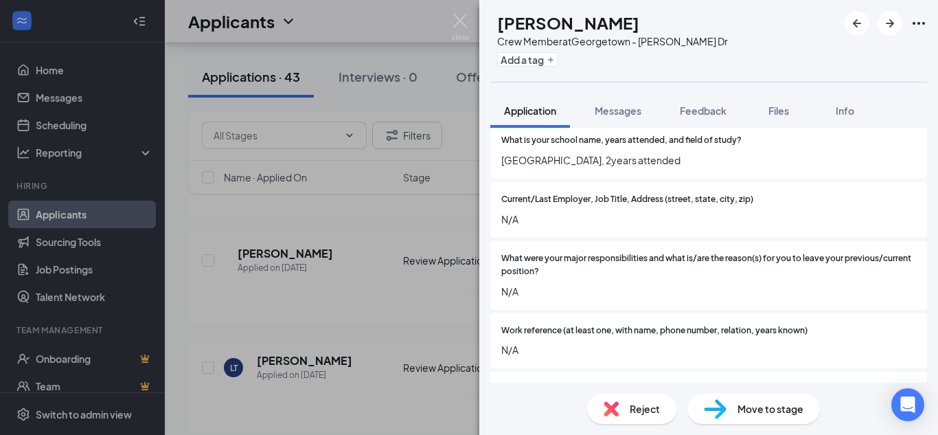
scroll to position [1191, 0]
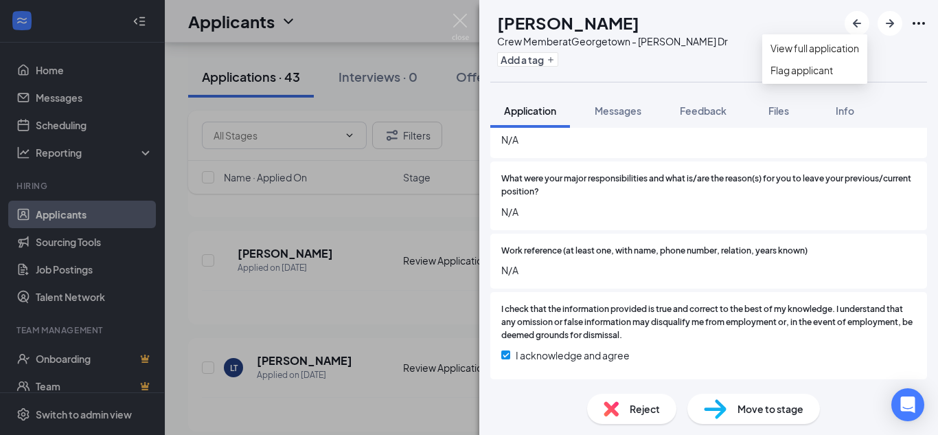
click at [921, 22] on icon "Ellipses" at bounding box center [918, 23] width 16 height 16
click at [897, 24] on icon "ArrowRight" at bounding box center [889, 23] width 16 height 16
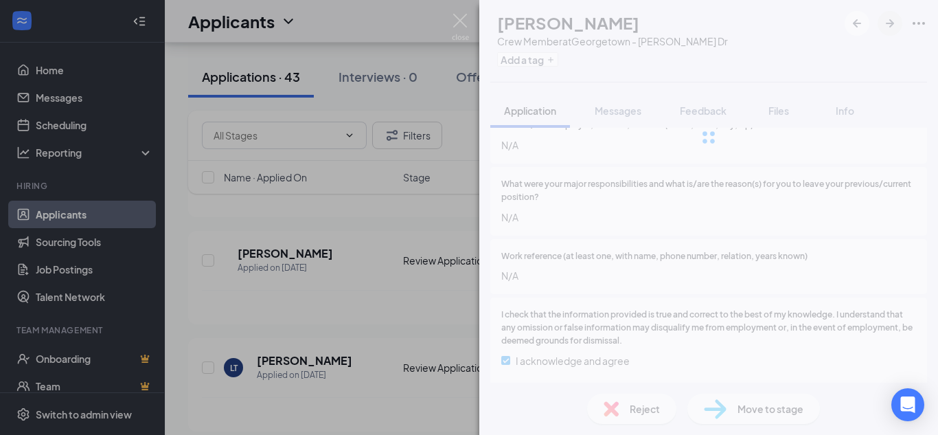
click at [897, 24] on div at bounding box center [708, 137] width 459 height 275
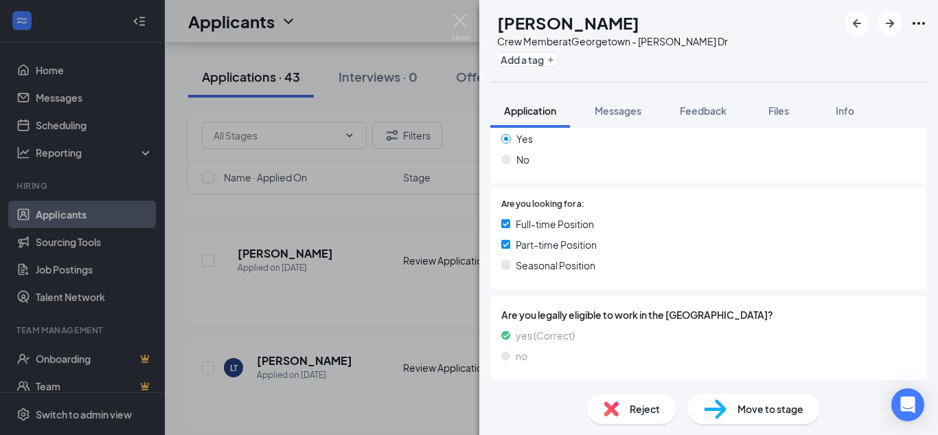
scroll to position [0, 0]
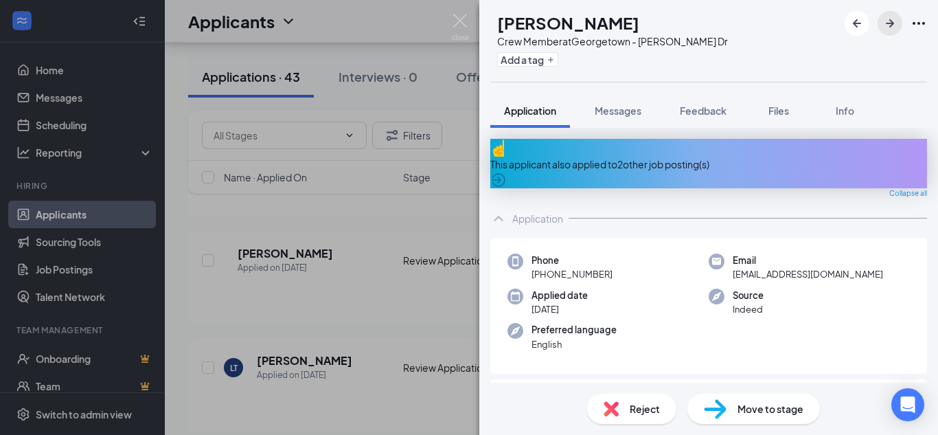
click at [896, 21] on icon "ArrowRight" at bounding box center [889, 23] width 16 height 16
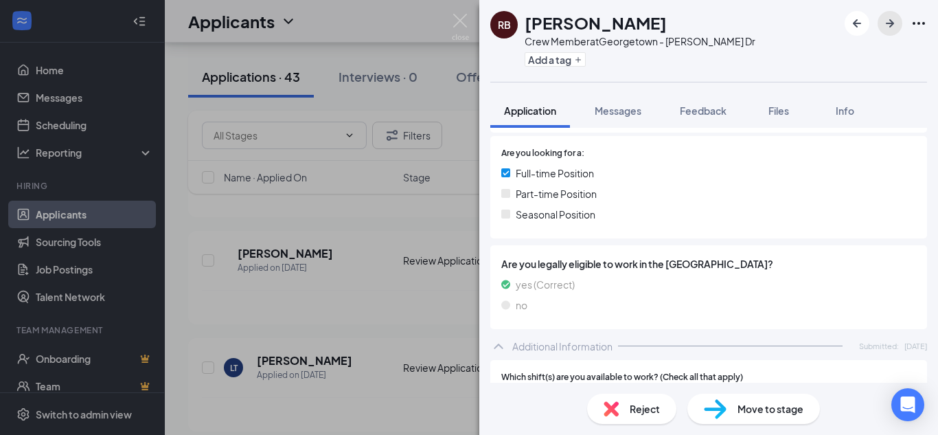
scroll to position [281, 0]
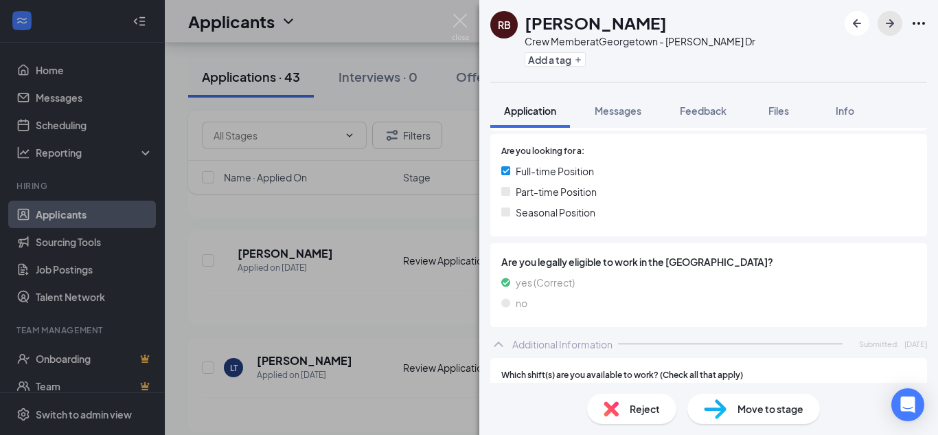
click at [881, 27] on icon "ArrowRight" at bounding box center [889, 23] width 16 height 16
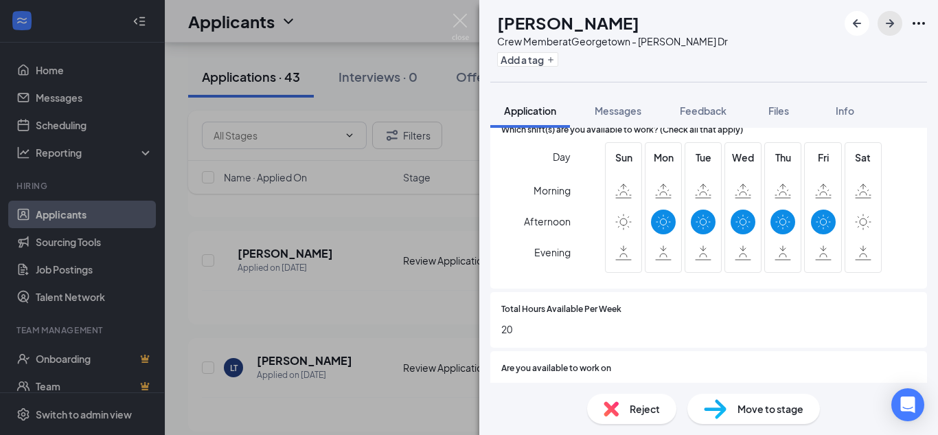
scroll to position [534, 0]
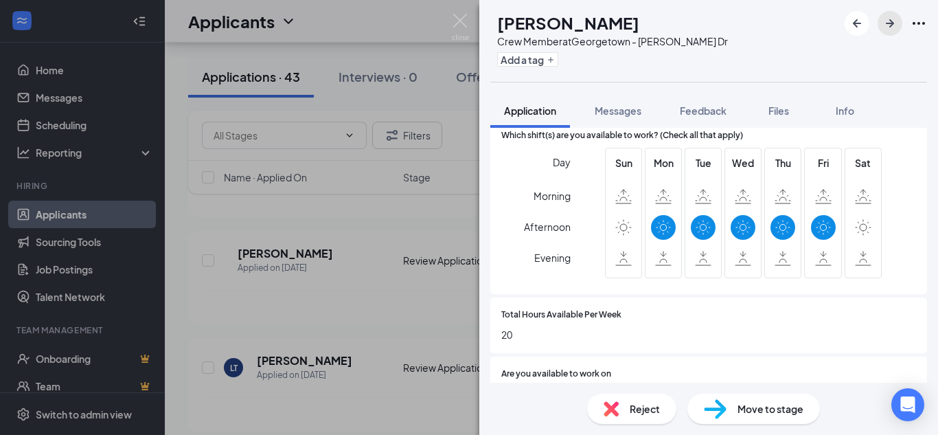
click at [893, 27] on icon "ArrowRight" at bounding box center [889, 23] width 16 height 16
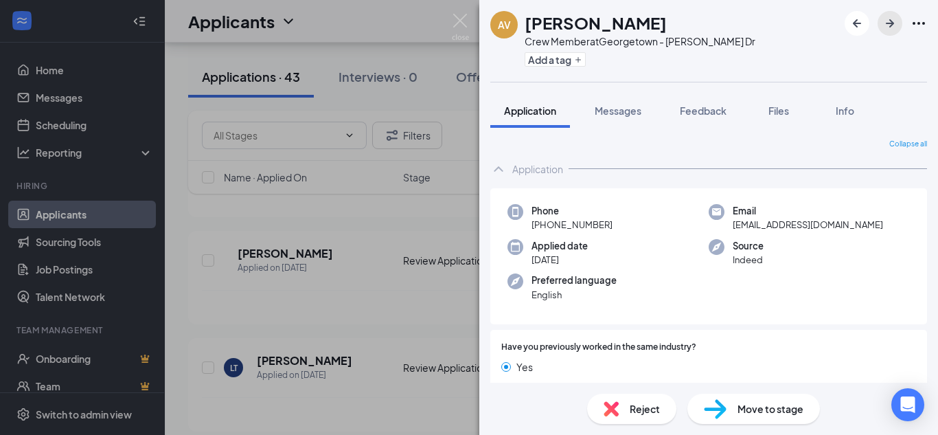
click at [887, 29] on icon "ArrowRight" at bounding box center [889, 23] width 16 height 16
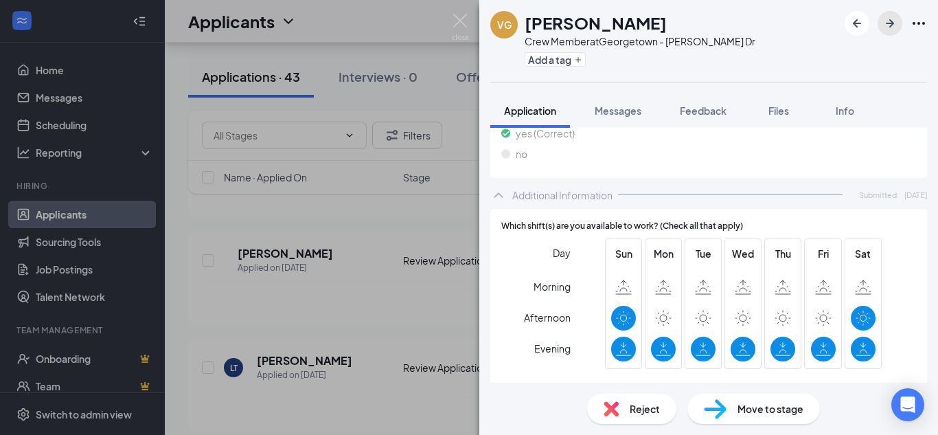
scroll to position [523, 0]
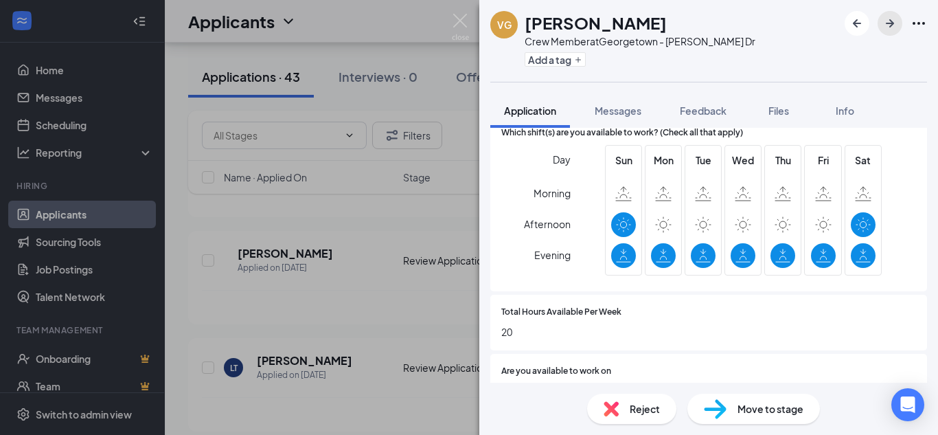
click at [884, 26] on icon "ArrowRight" at bounding box center [889, 23] width 16 height 16
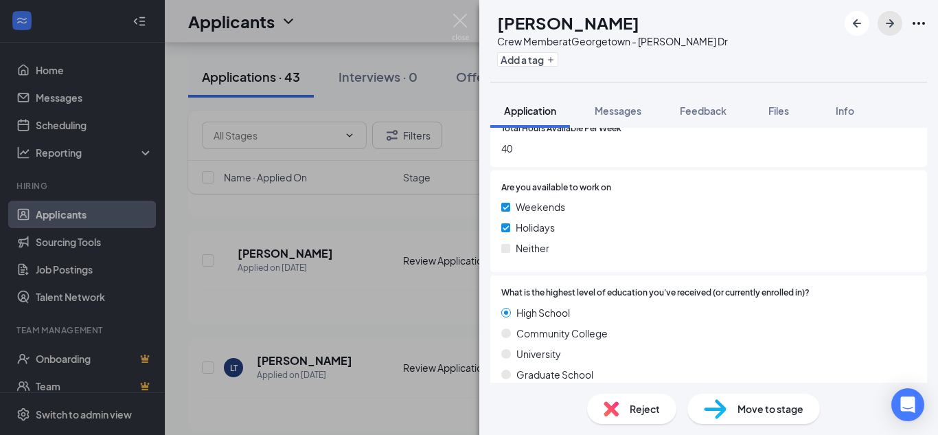
scroll to position [708, 0]
click at [890, 27] on icon "ArrowRight" at bounding box center [889, 23] width 16 height 16
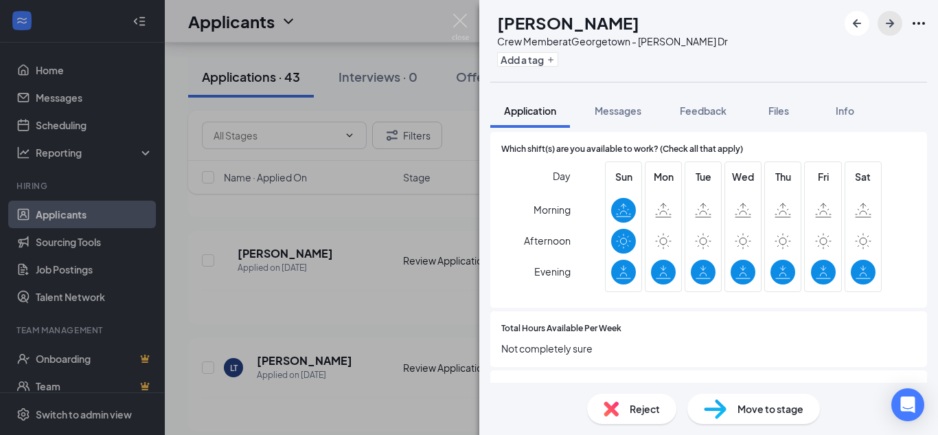
scroll to position [511, 0]
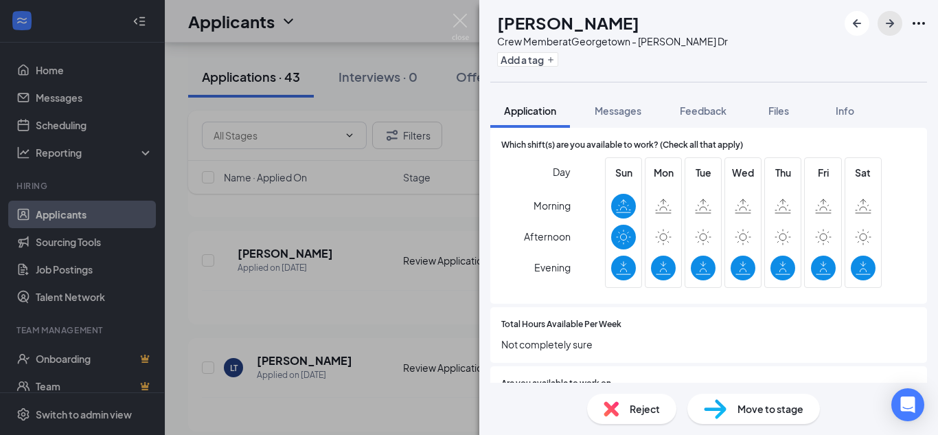
click at [886, 29] on icon "ArrowRight" at bounding box center [889, 23] width 16 height 16
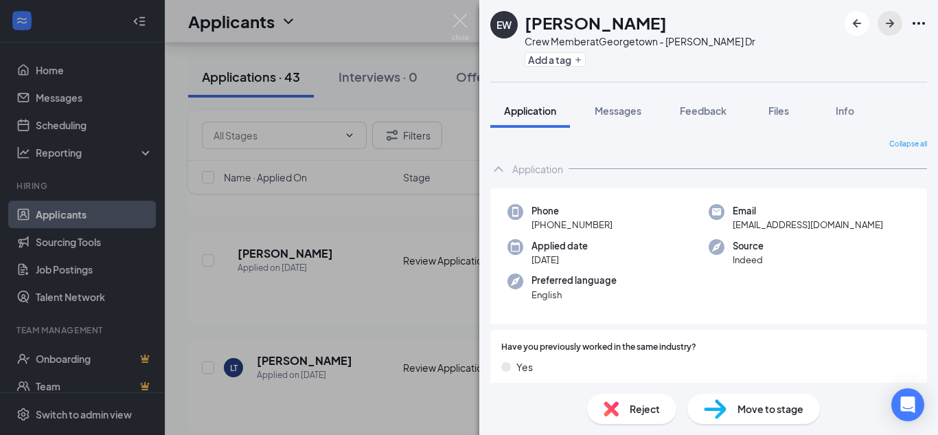
scroll to position [256, 0]
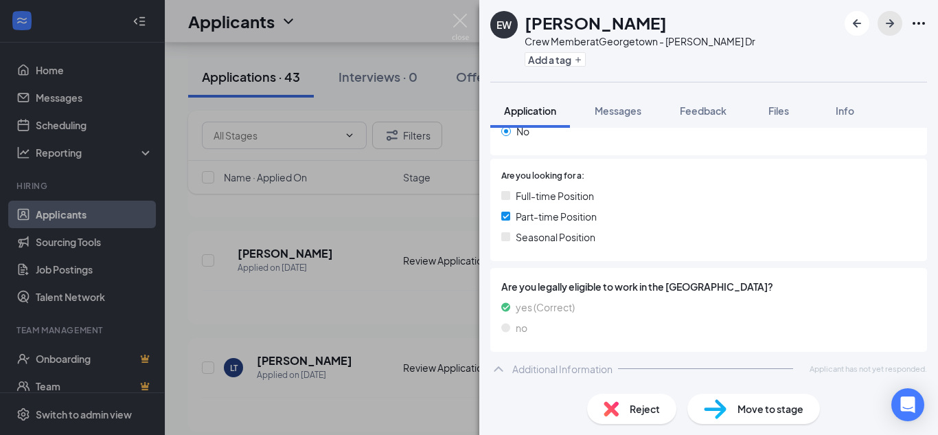
click at [901, 21] on button "button" at bounding box center [889, 23] width 25 height 25
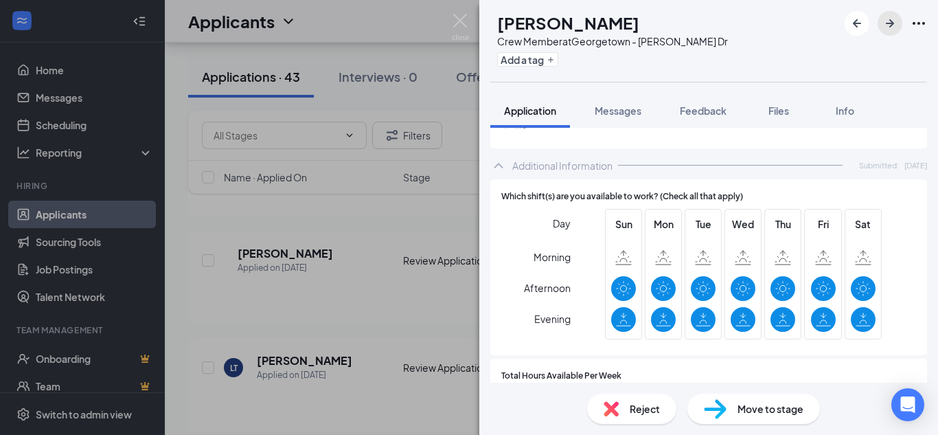
scroll to position [459, 0]
click at [896, 24] on icon "ArrowRight" at bounding box center [889, 23] width 16 height 16
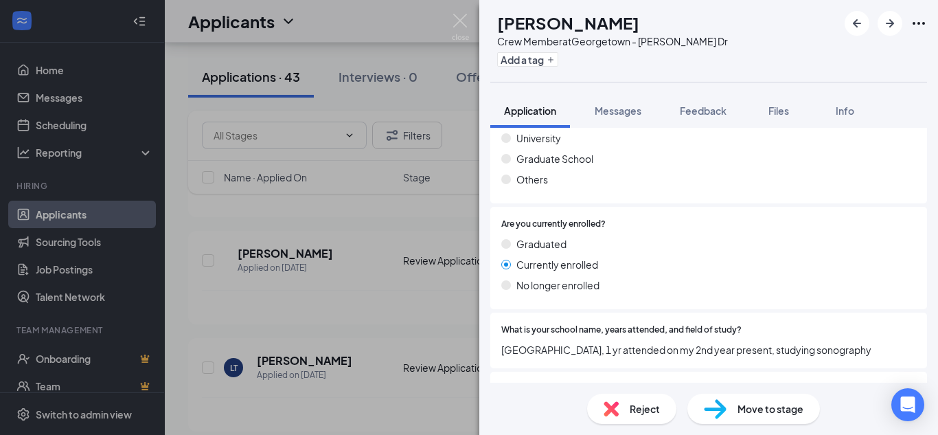
scroll to position [1236, 0]
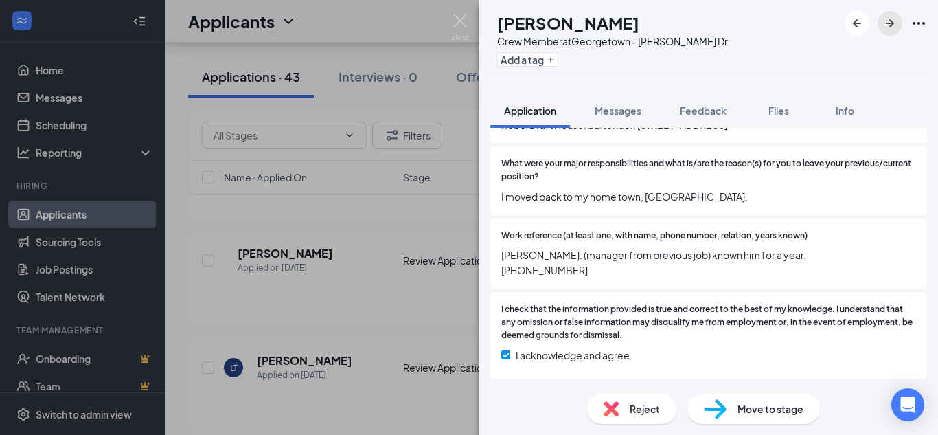
click at [888, 28] on icon "ArrowRight" at bounding box center [889, 23] width 16 height 16
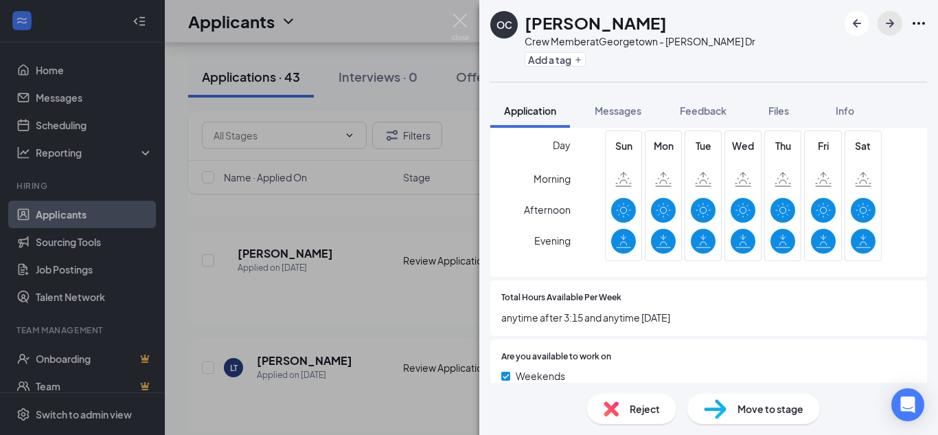
scroll to position [538, 0]
click at [885, 25] on icon "ArrowRight" at bounding box center [889, 23] width 16 height 16
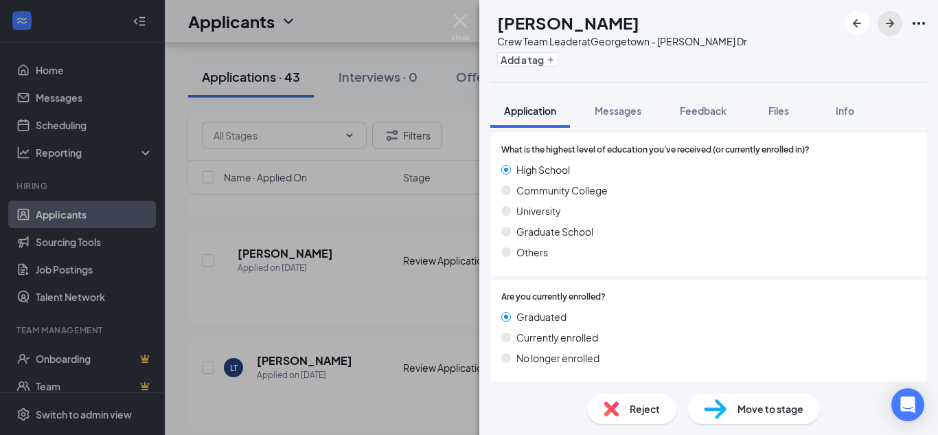
scroll to position [887, 0]
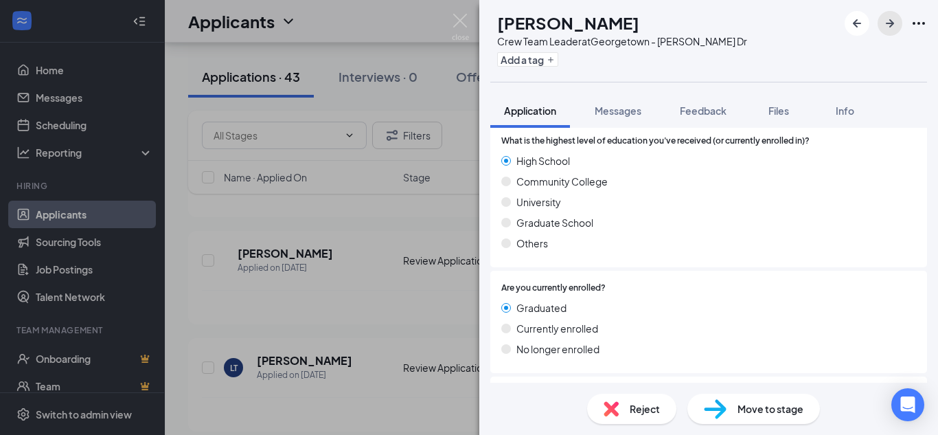
click at [889, 19] on icon "ArrowRight" at bounding box center [889, 23] width 16 height 16
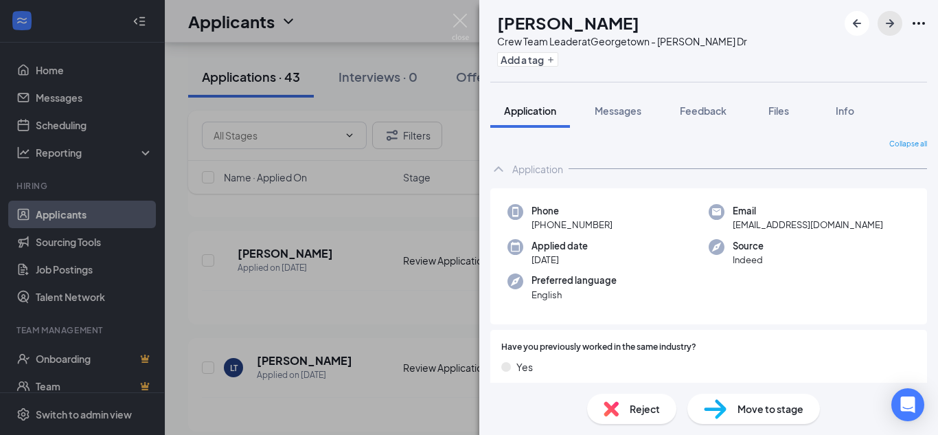
scroll to position [256, 0]
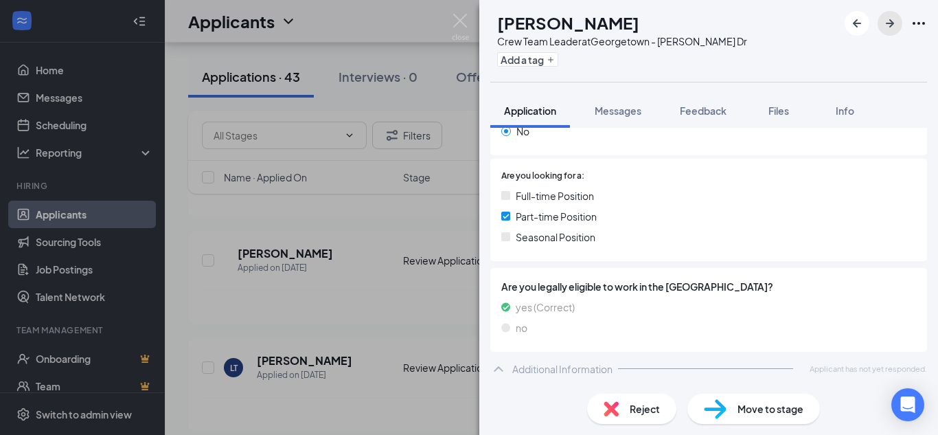
click at [881, 26] on icon "ArrowRight" at bounding box center [889, 23] width 16 height 16
